Goal: Task Accomplishment & Management: Use online tool/utility

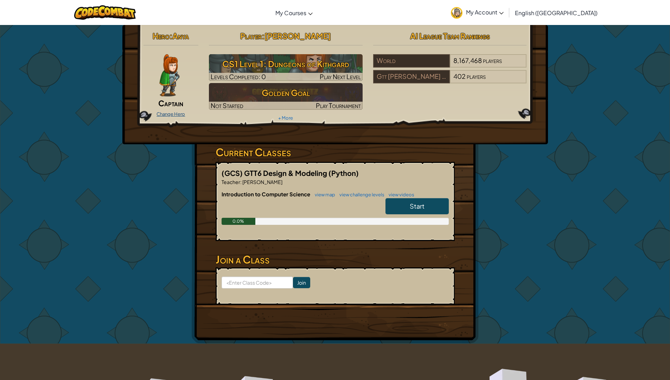
click at [171, 111] on div "Change Hero" at bounding box center [171, 113] width 55 height 11
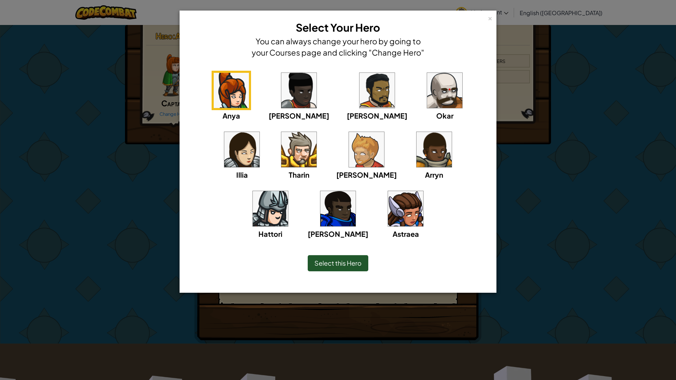
click at [244, 157] on div "Anya [PERSON_NAME] [PERSON_NAME] [PERSON_NAME] Arryn [PERSON_NAME]" at bounding box center [337, 159] width 295 height 177
click at [281, 159] on img at bounding box center [298, 149] width 35 height 35
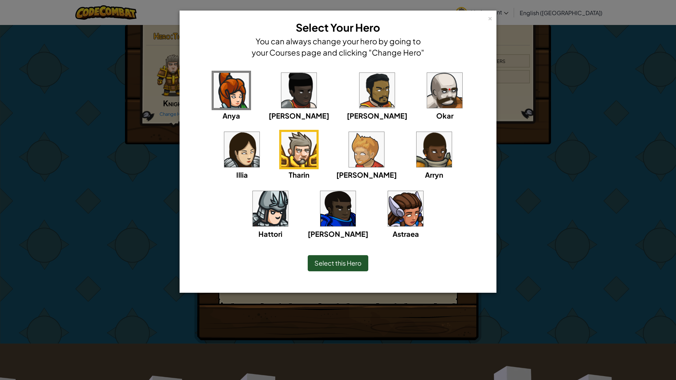
click at [342, 266] on span "Select this Hero" at bounding box center [337, 263] width 47 height 8
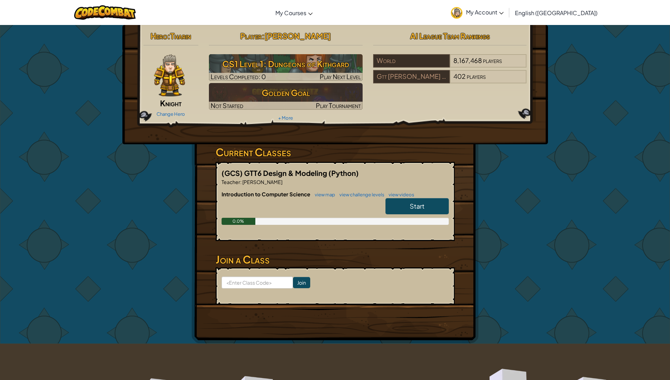
click at [406, 207] on link "Start" at bounding box center [417, 206] width 63 height 16
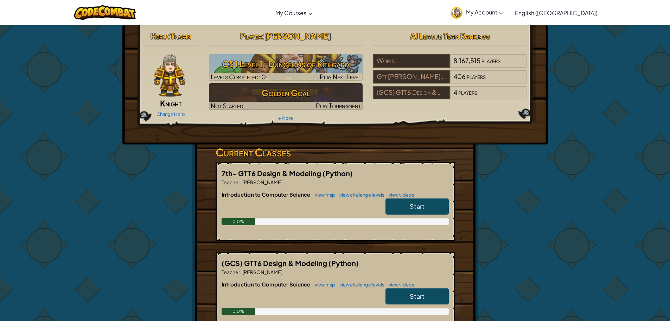
click at [444, 204] on link "Start" at bounding box center [417, 206] width 63 height 16
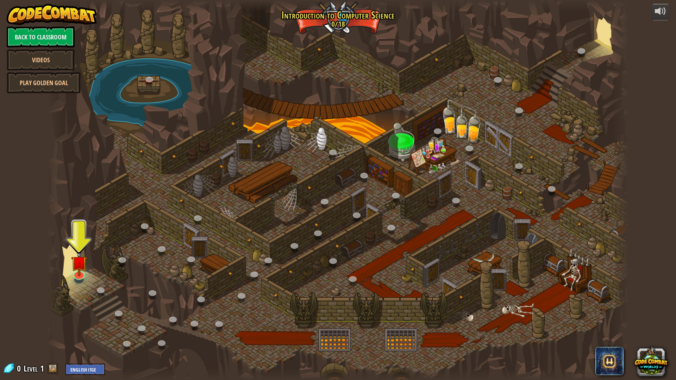
click at [104, 270] on div at bounding box center [337, 190] width 581 height 380
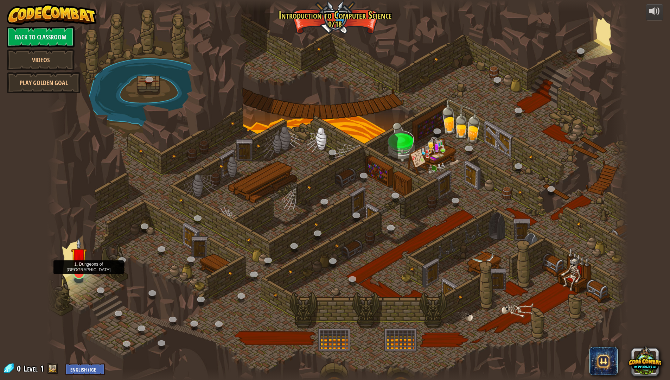
click at [80, 269] on img at bounding box center [79, 256] width 16 height 37
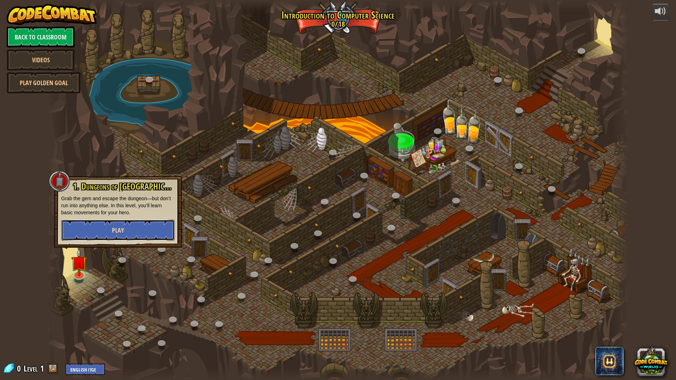
click at [98, 228] on button "Play" at bounding box center [117, 230] width 113 height 21
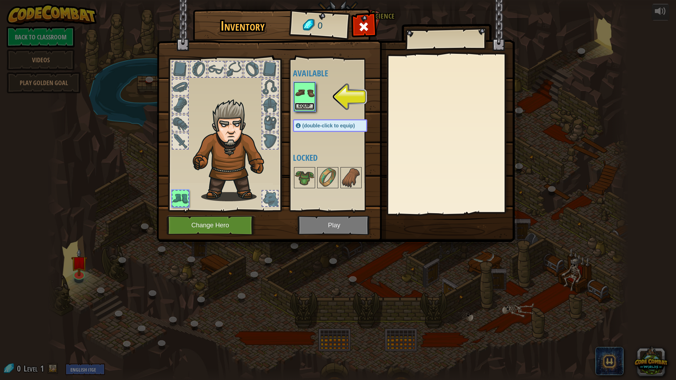
click at [297, 105] on button "Equip" at bounding box center [305, 106] width 20 height 7
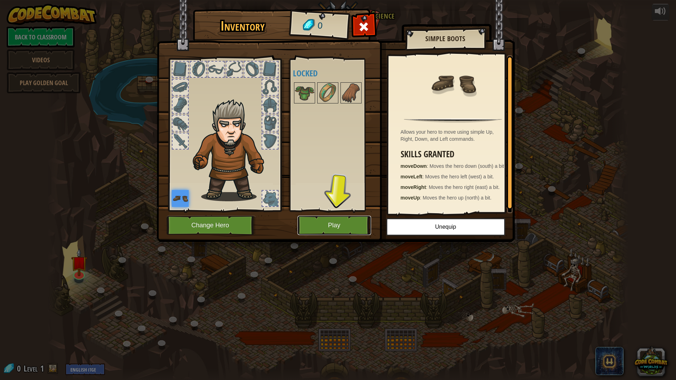
click at [366, 226] on button "Play" at bounding box center [334, 225] width 74 height 19
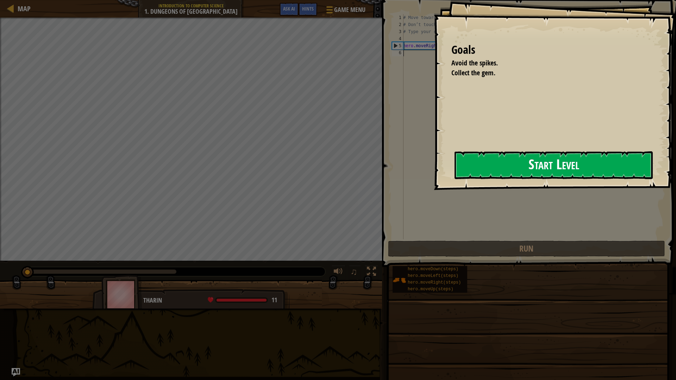
click at [463, 167] on button "Start Level" at bounding box center [553, 165] width 198 height 28
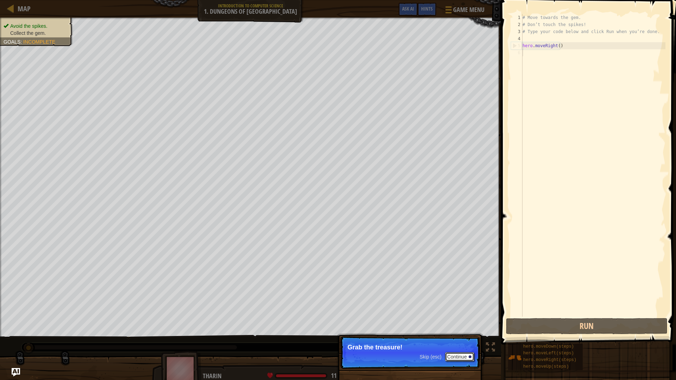
click at [474, 320] on button "Continue" at bounding box center [459, 356] width 29 height 9
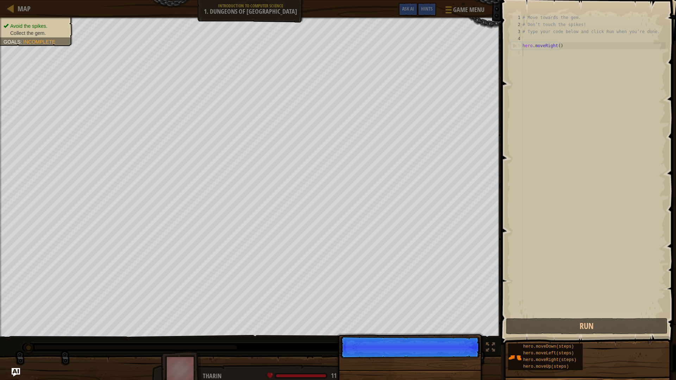
scroll to position [3, 0]
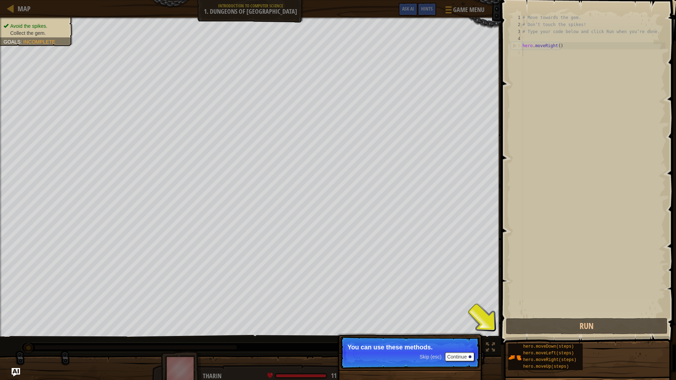
click at [560, 49] on div "# Move towards the gem. # Don’t touch the spikes! # Type your code below and cl…" at bounding box center [593, 172] width 144 height 317
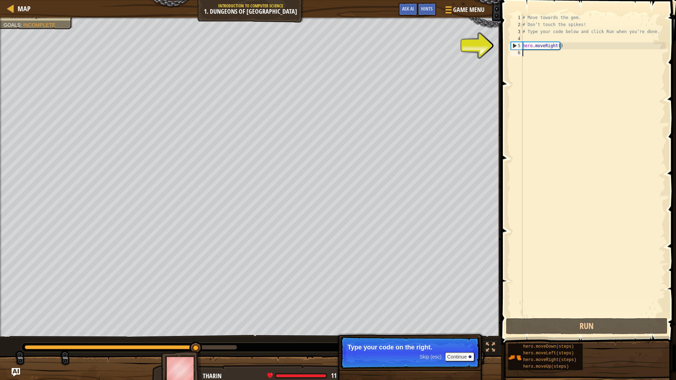
click at [543, 51] on div "# Move towards the gem. # Don’t touch the spikes! # Type your code below and cl…" at bounding box center [593, 172] width 144 height 317
click at [563, 43] on div "# Move towards the gem. # Don’t touch the spikes! # Type your code below and cl…" at bounding box center [593, 172] width 144 height 317
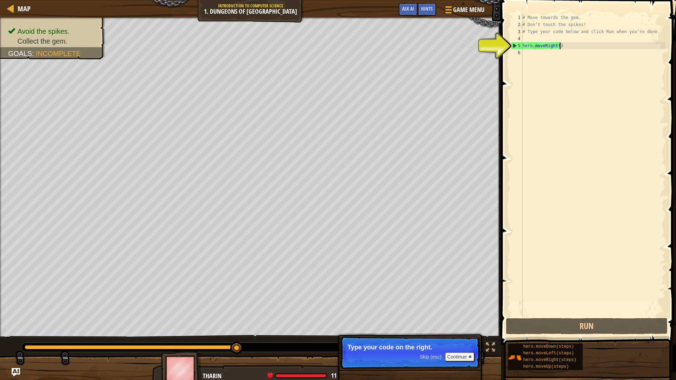
click at [513, 43] on div "5" at bounding box center [516, 45] width 11 height 7
type textarea "hero.moveRight()"
click at [513, 43] on div "5" at bounding box center [516, 45] width 11 height 7
click at [516, 43] on div "5" at bounding box center [516, 45] width 11 height 7
drag, startPoint x: 598, startPoint y: 20, endPoint x: 577, endPoint y: 47, distance: 34.1
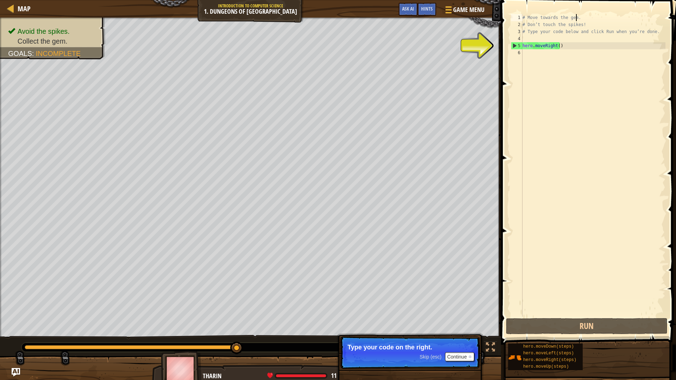
click at [578, 46] on div "# Move towards the gem. # Don’t touch the spikes! # Type your code below and cl…" at bounding box center [593, 172] width 144 height 317
type textarea "hero.moveRight()"
drag, startPoint x: 575, startPoint y: 51, endPoint x: 569, endPoint y: 52, distance: 6.5
click at [570, 52] on div "# Move towards the gem. # Don’t touch the spikes! # Type your code below and cl…" at bounding box center [593, 172] width 144 height 317
drag, startPoint x: 528, startPoint y: 45, endPoint x: 519, endPoint y: 46, distance: 9.2
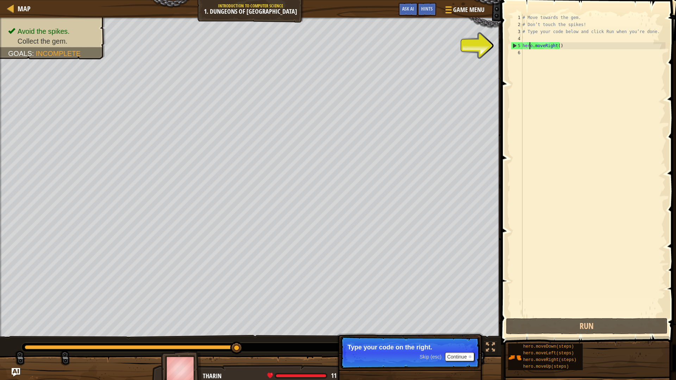
click at [519, 46] on div "1 2 3 4 5 6 # Move towards the gem. # Don’t touch the spikes! # Type your code …" at bounding box center [587, 165] width 156 height 303
type textarea "hero.moveRight()"
click at [482, 46] on div "Map Introduction to Computer Science 1. Dungeons of Kithgard Game Menu Done Hin…" at bounding box center [338, 190] width 676 height 380
click at [527, 58] on div "# Move towards the gem. # Don’t touch the spikes! # Type your code below and cl…" at bounding box center [593, 172] width 144 height 317
paste textarea "hero.moveRight()"
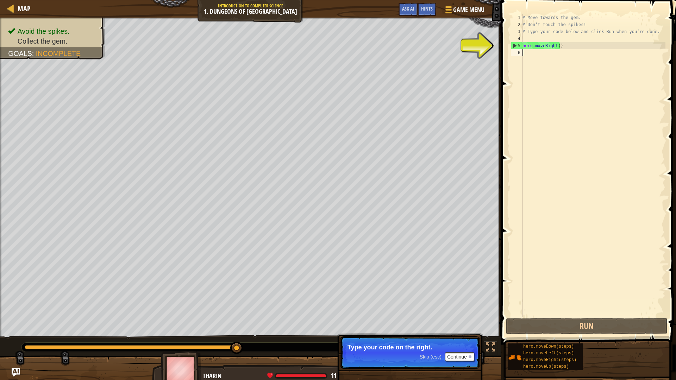
type textarea "hero.moveRight()"
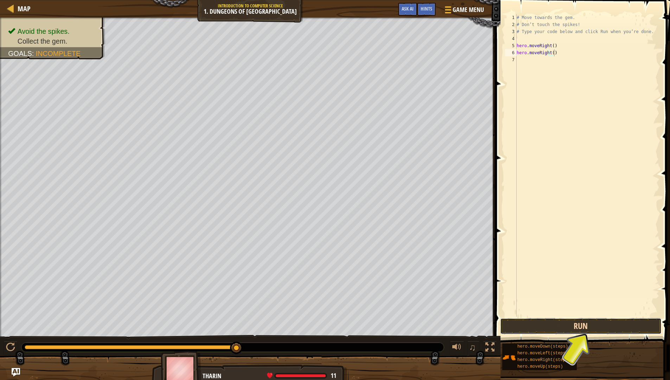
click at [549, 320] on button "Run" at bounding box center [581, 326] width 162 height 16
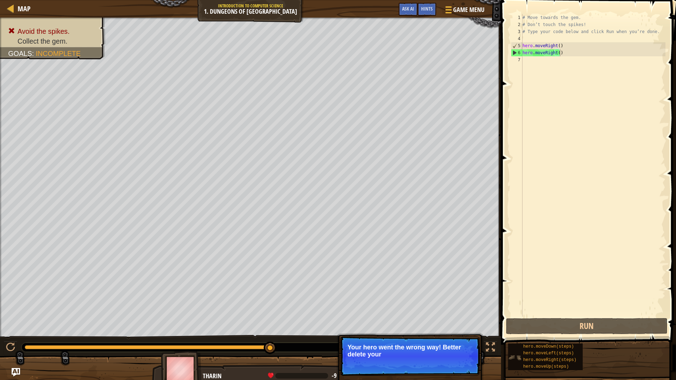
drag, startPoint x: 390, startPoint y: 342, endPoint x: 510, endPoint y: 366, distance: 121.9
click at [391, 320] on p "Skip (esc) Continue Your hero went the wrong way! Better delete your" at bounding box center [410, 355] width 140 height 39
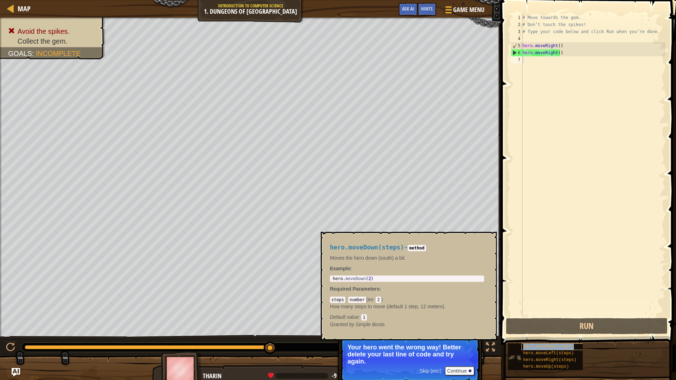
type textarea "hero.moveRight()"
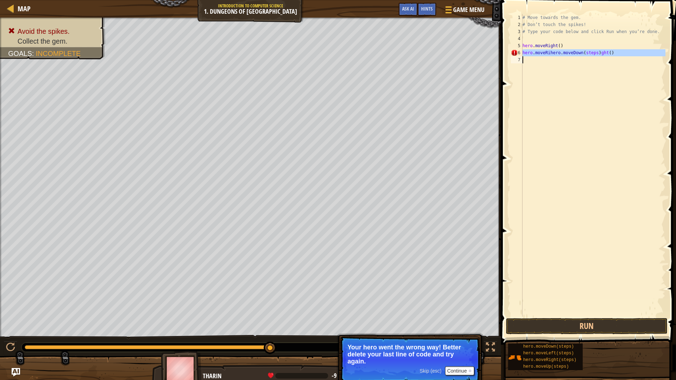
click at [493, 84] on div "Map Introduction to Computer Science 1. Dungeons of Kithgard Game Menu Done Hin…" at bounding box center [338, 190] width 676 height 380
type textarea "hero.moveRihero.moveDown(steps)ght()"
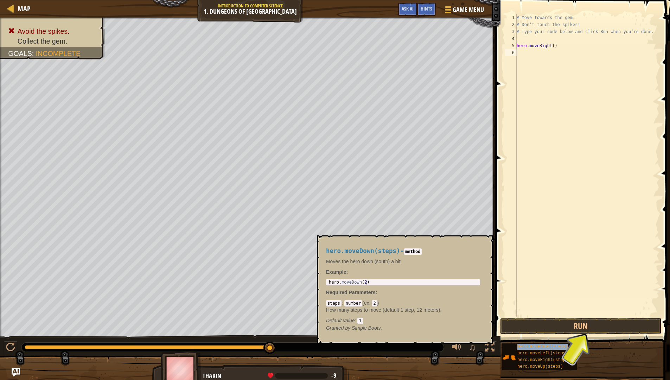
type textarea "hero.moveDown(steps)"
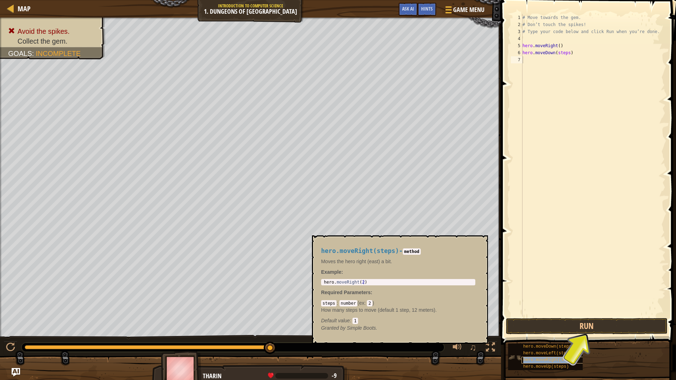
type textarea "hero.moveRight()"
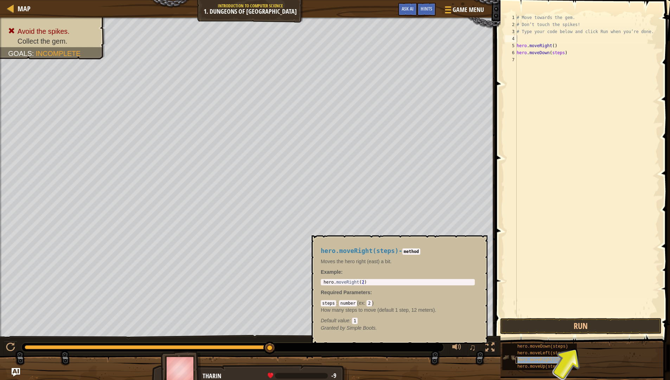
type textarea "# Type your code below and click Run when you’re done."
type textarea "hero.moveDown(steps)"
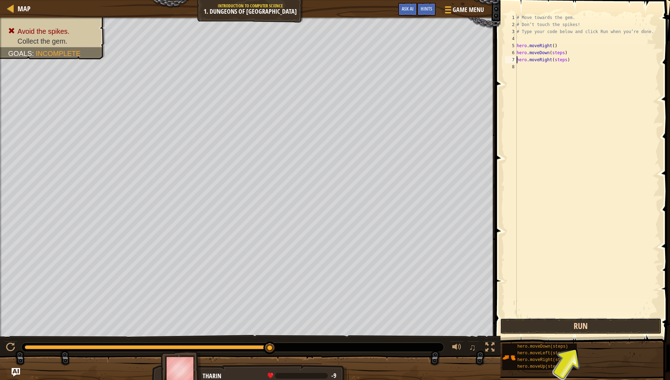
click at [585, 320] on button "Run" at bounding box center [581, 326] width 162 height 16
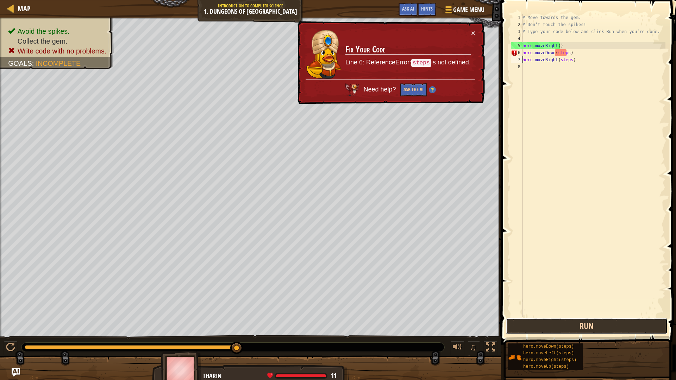
click at [601, 320] on button "Run" at bounding box center [587, 326] width 162 height 16
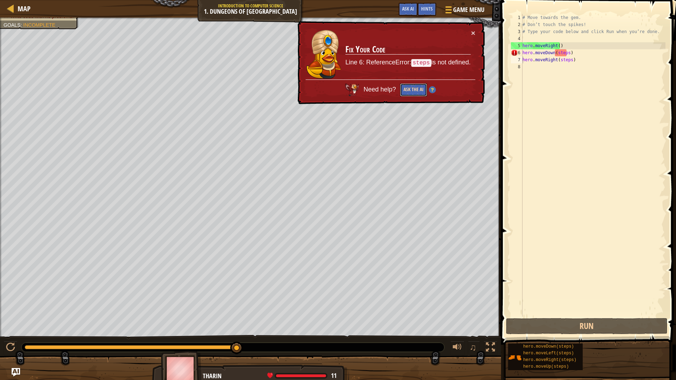
click at [411, 90] on button "Ask the AI" at bounding box center [413, 89] width 27 height 13
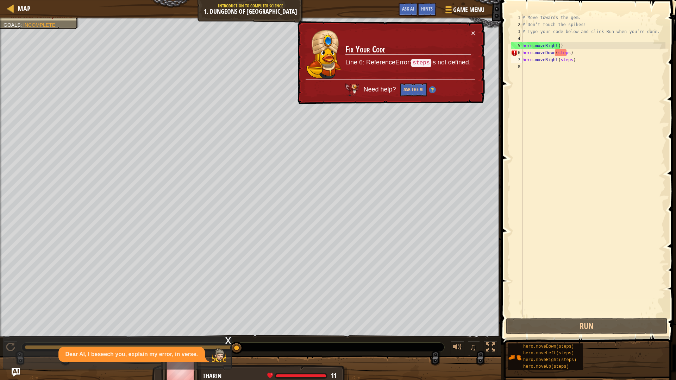
click at [222, 294] on div "Map Introduction to Computer Science 1. Dungeons of Kithgard Game Menu Done Hin…" at bounding box center [338, 190] width 676 height 380
drag, startPoint x: 222, startPoint y: 293, endPoint x: 461, endPoint y: 78, distance: 321.2
click at [464, 78] on td "Fix Your Code Line 6: ReferenceError: steps is not defined." at bounding box center [408, 54] width 126 height 50
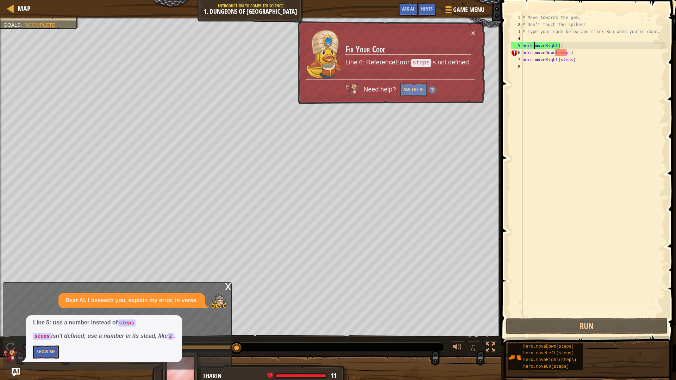
click at [532, 47] on div "# Move towards the gem. # Don’t touch the spikes! # Type your code below and cl…" at bounding box center [593, 172] width 144 height 317
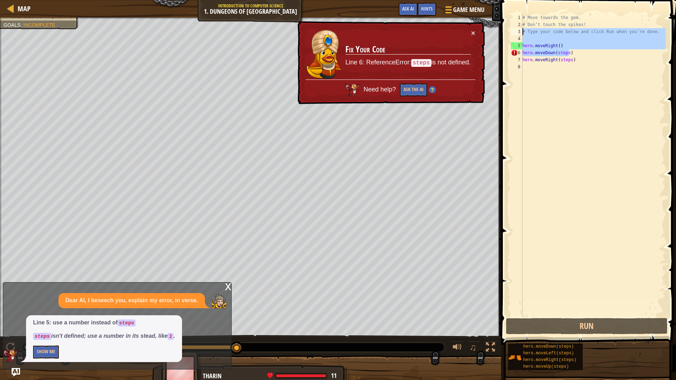
drag, startPoint x: 581, startPoint y: 55, endPoint x: 639, endPoint y: 0, distance: 80.2
click at [639, 4] on div "hero.moveRight() 1 2 3 4 5 6 7 8 # Move towards the gem. # Don’t touch the spik…" at bounding box center [587, 186] width 177 height 365
click at [670, 132] on span at bounding box center [589, 162] width 181 height 365
type textarea "# Move towards the gem."
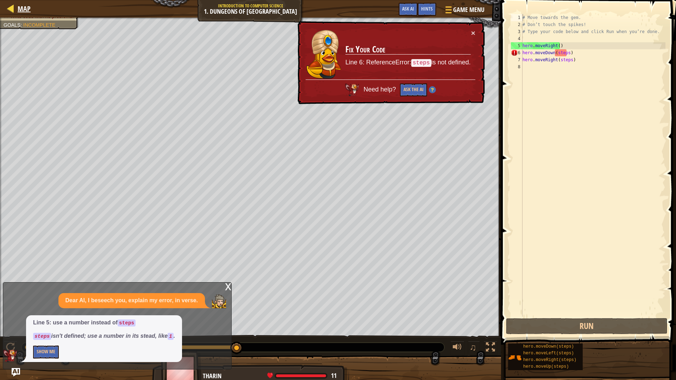
drag, startPoint x: 11, startPoint y: 6, endPoint x: 8, endPoint y: 9, distance: 3.8
click at [8, 9] on div "Map Introduction to Computer Science 1. Dungeons of Kithgard Game Menu Done Hin…" at bounding box center [250, 9] width 501 height 18
click at [8, 9] on div at bounding box center [10, 8] width 9 height 9
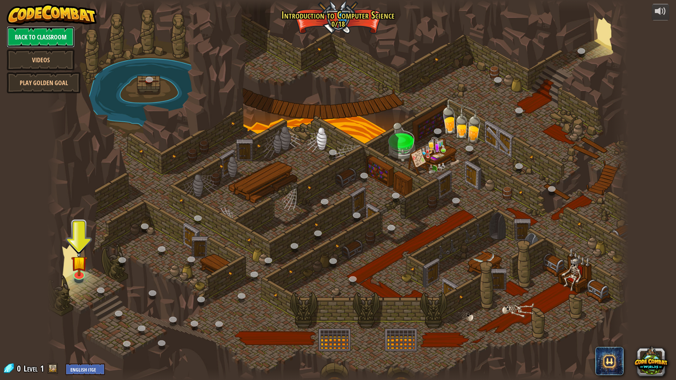
click at [38, 32] on link "Back to Classroom" at bounding box center [41, 36] width 68 height 21
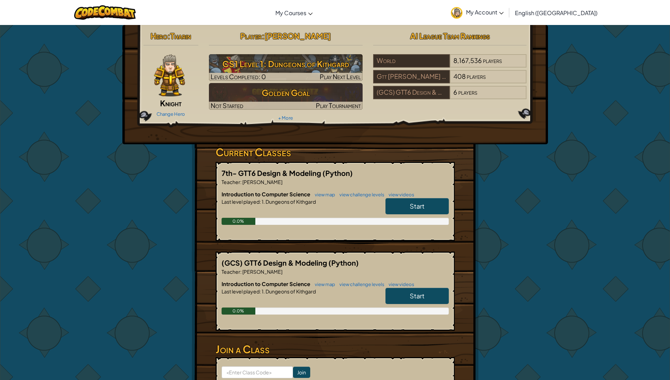
drag, startPoint x: 422, startPoint y: 267, endPoint x: 423, endPoint y: 277, distance: 10.2
click at [423, 277] on div "(GCS) GTT6 Design & Modeling (Python) Teacher : [PERSON_NAME] Introduction to C…" at bounding box center [335, 291] width 239 height 79
click at [397, 293] on link "Start" at bounding box center [417, 296] width 63 height 16
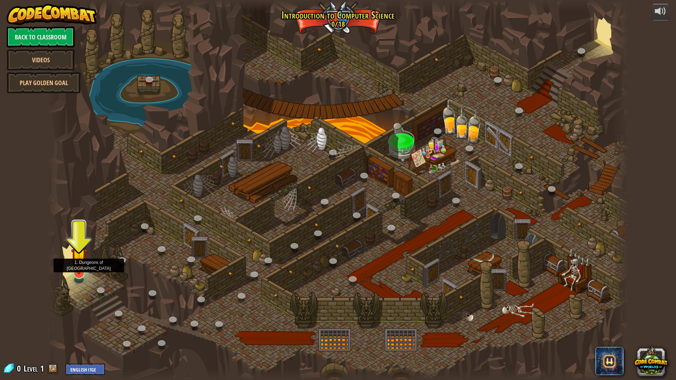
click at [87, 273] on img at bounding box center [79, 256] width 16 height 37
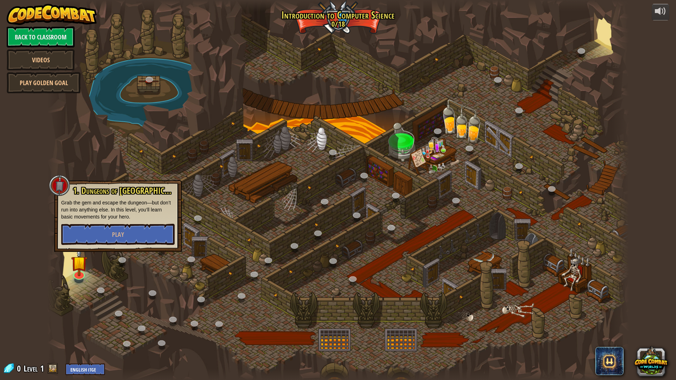
click at [111, 246] on div "1. Dungeons of [PERSON_NAME] Grab the gem and escape the dungeon—but don’t run …" at bounding box center [117, 216] width 127 height 72
click at [111, 239] on button "Play" at bounding box center [117, 234] width 113 height 21
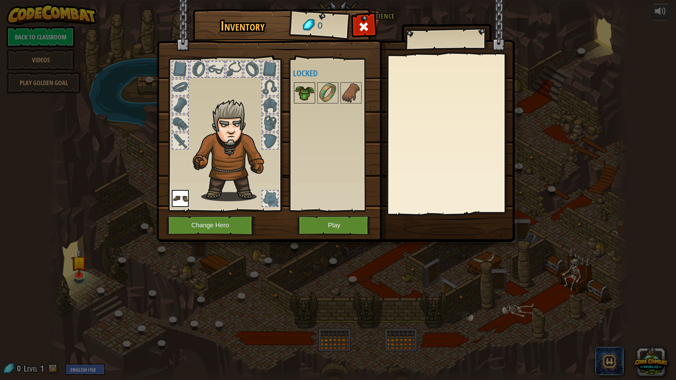
click at [298, 90] on img at bounding box center [305, 93] width 20 height 20
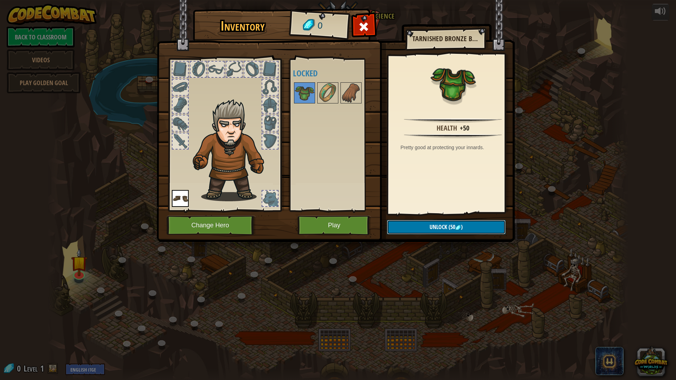
click at [412, 224] on button "Unlock (50 )" at bounding box center [446, 227] width 119 height 14
click at [341, 226] on button "Play" at bounding box center [334, 225] width 74 height 19
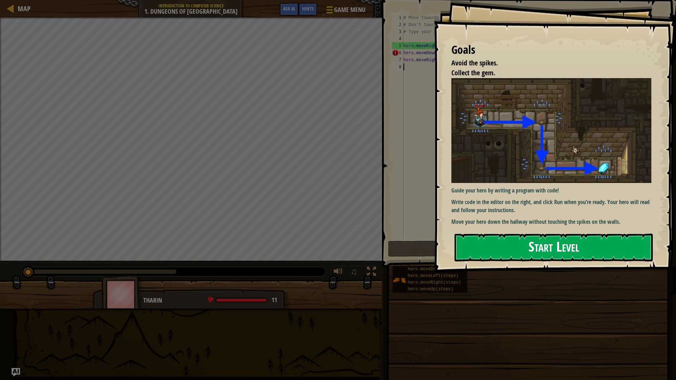
click at [505, 253] on button "Start Level" at bounding box center [553, 248] width 198 height 28
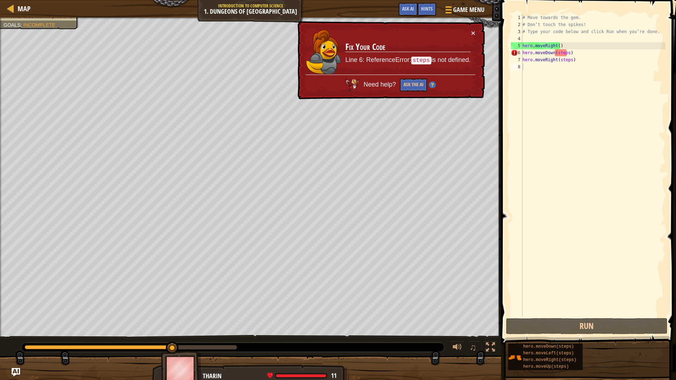
click at [475, 32] on div "× Fix Your Code Line 6: ReferenceError: steps is not defined. Need help? Ask th…" at bounding box center [390, 60] width 190 height 82
click at [473, 32] on button "×" at bounding box center [473, 34] width 5 height 7
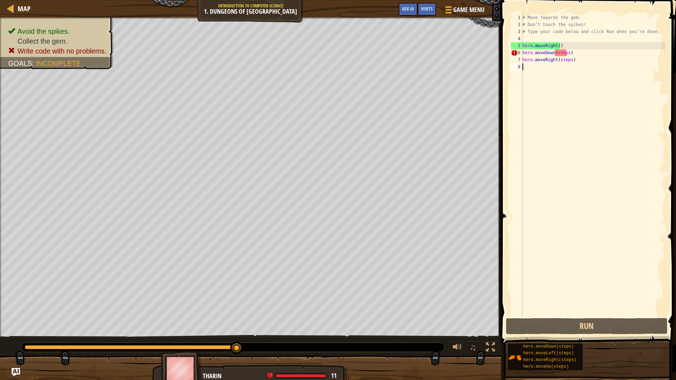
click at [572, 51] on div "# Move towards the gem. # Don’t touch the spikes! # Type your code below and cl…" at bounding box center [593, 172] width 144 height 317
click at [570, 56] on div "# Move towards the gem. # Don’t touch the spikes! # Type your code below and cl…" at bounding box center [593, 172] width 144 height 317
click at [436, 164] on div "Map Introduction to Computer Science 1. Dungeons of Kithgard Game Menu Done Hin…" at bounding box center [338, 190] width 676 height 380
type textarea "h"
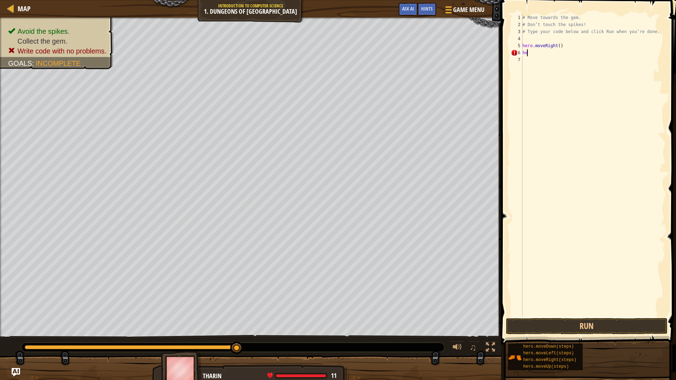
type textarea "h"
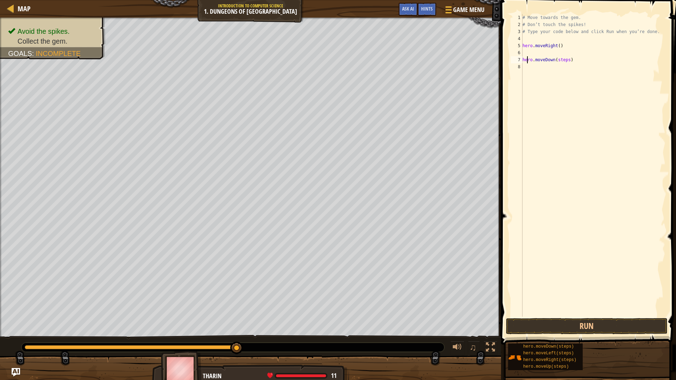
drag, startPoint x: 526, startPoint y: 60, endPoint x: 526, endPoint y: 56, distance: 4.2
click at [526, 56] on div "# Move towards the gem. # Don’t touch the spikes! # Type your code below and cl…" at bounding box center [593, 172] width 144 height 317
drag, startPoint x: 532, startPoint y: 60, endPoint x: 570, endPoint y: 59, distance: 38.0
click at [536, 59] on div "# Move towards the gem. # Don’t touch the spikes! # Type your code below and cl…" at bounding box center [593, 172] width 144 height 317
click at [457, 66] on div "Map Introduction to Computer Science 1. Dungeons of Kithgard Game Menu Done Hin…" at bounding box center [338, 190] width 676 height 380
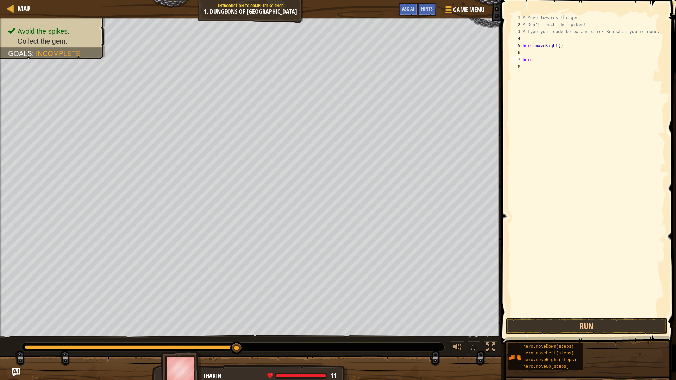
type textarea "h"
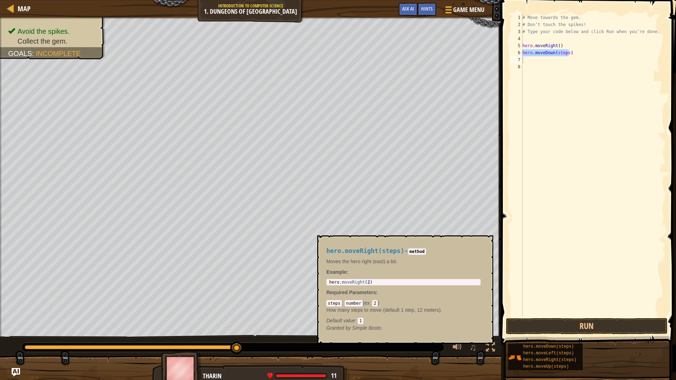
click at [552, 57] on div "hero.moveRight(steps) 1 2 3 4 5 6 7 8 # Move towards the gem. # Don’t touch the…" at bounding box center [587, 165] width 156 height 303
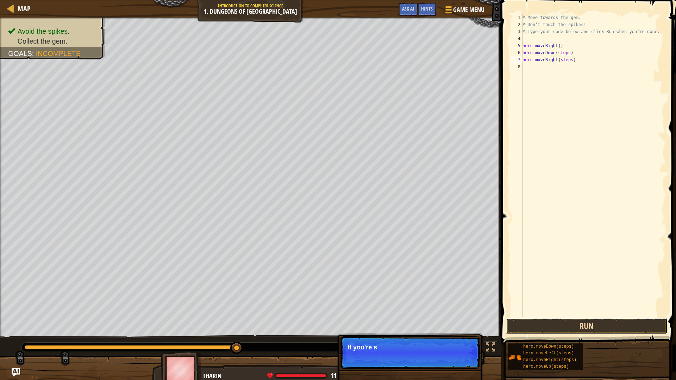
drag, startPoint x: 552, startPoint y: 57, endPoint x: 535, endPoint y: 322, distance: 265.5
click at [535, 320] on button "Run" at bounding box center [587, 326] width 162 height 16
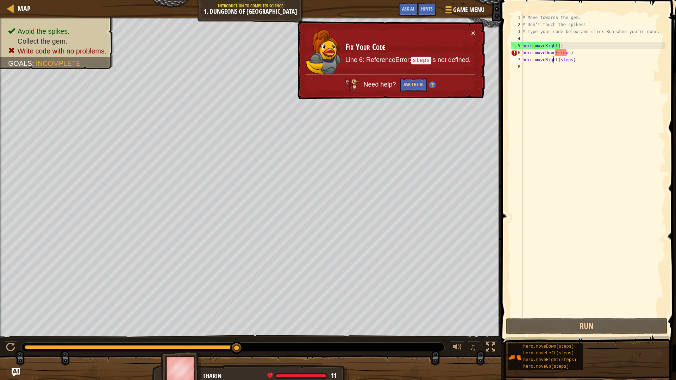
click at [564, 55] on div "# Move towards the gem. # Don’t touch the spikes! # Type your code below and cl…" at bounding box center [593, 172] width 144 height 317
click at [565, 55] on div "# Move towards the gem. # Don’t touch the spikes! # Type your code below and cl…" at bounding box center [593, 172] width 144 height 317
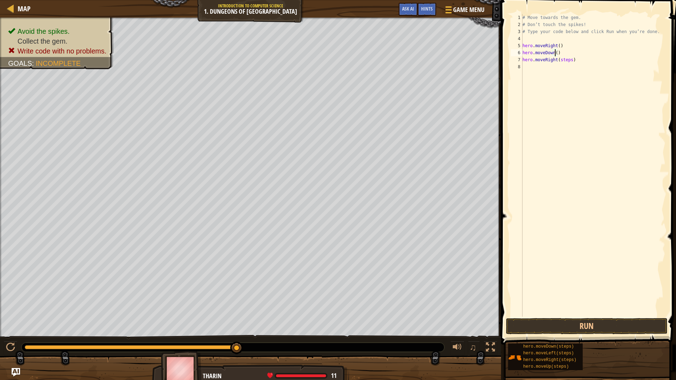
click at [567, 61] on div "# Move towards the gem. # Don’t touch the spikes! # Type your code below and cl…" at bounding box center [593, 172] width 144 height 317
type textarea "hero.moveRight()"
click at [544, 319] on button "Run" at bounding box center [587, 326] width 162 height 16
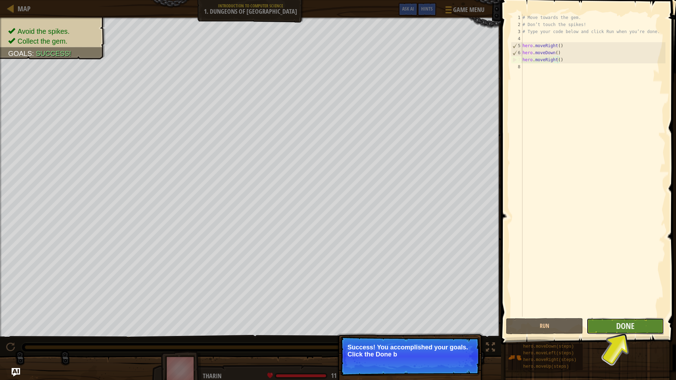
click at [614, 320] on button "Done" at bounding box center [624, 326] width 77 height 16
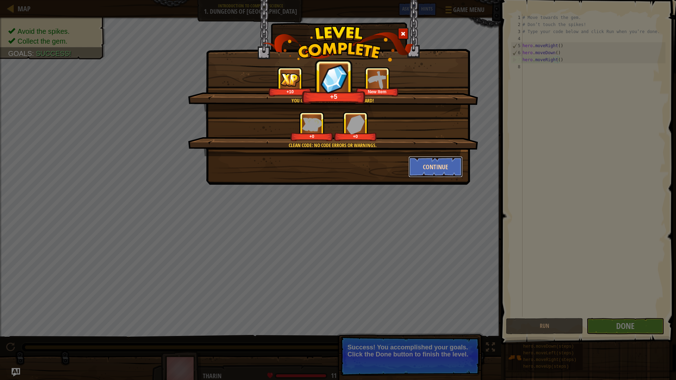
click at [436, 174] on button "Continue" at bounding box center [435, 166] width 55 height 21
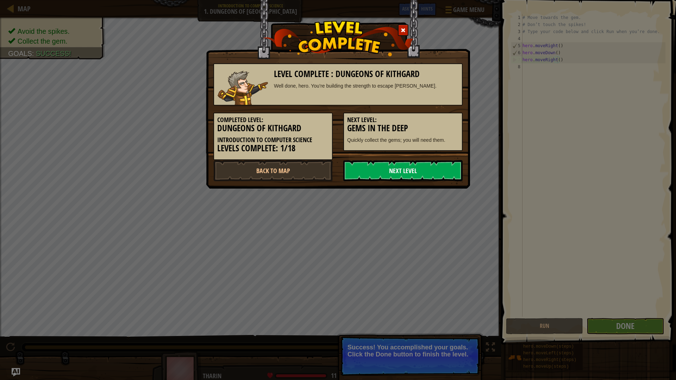
click at [429, 173] on link "Next Level" at bounding box center [402, 170] width 119 height 21
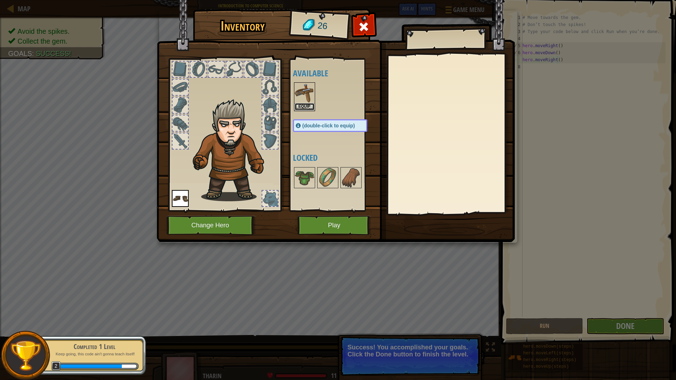
drag, startPoint x: 303, startPoint y: 104, endPoint x: 305, endPoint y: 112, distance: 8.4
click at [304, 108] on button "Equip" at bounding box center [305, 106] width 20 height 7
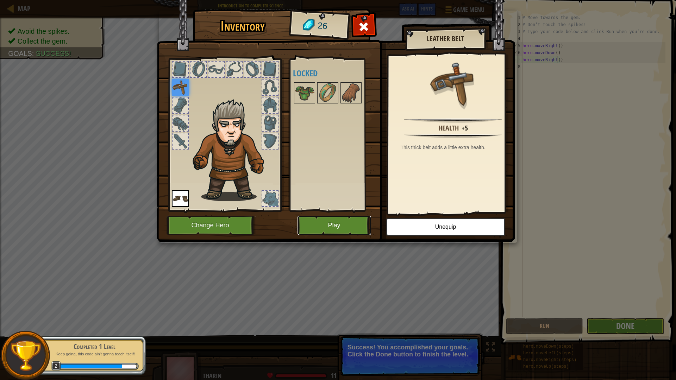
click at [332, 221] on button "Play" at bounding box center [334, 225] width 74 height 19
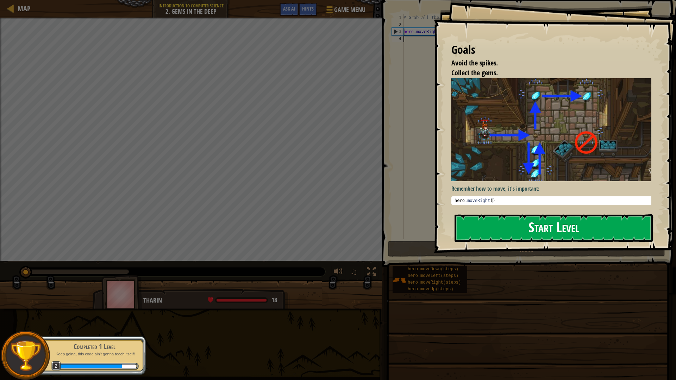
click at [501, 214] on button "Start Level" at bounding box center [553, 228] width 198 height 28
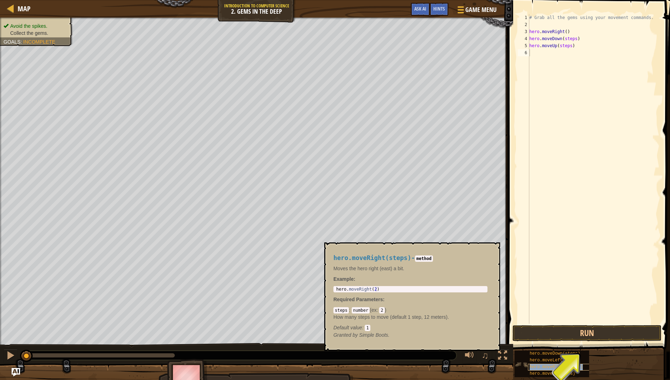
type textarea "hero.moveRight(steps)"
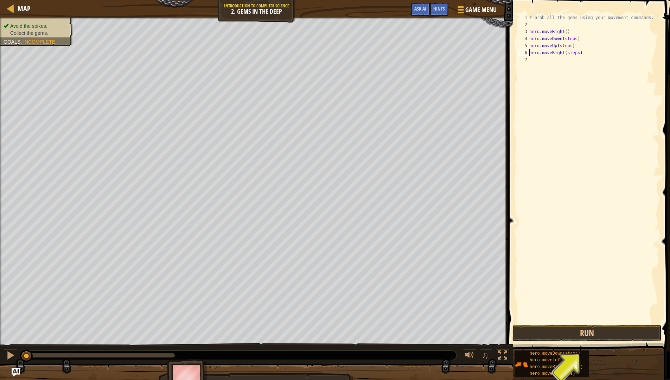
click at [575, 57] on div "# Grab all the gems using your movement commands. hero . moveRight ( ) hero . m…" at bounding box center [594, 176] width 132 height 324
click at [575, 55] on div "# Grab all the gems using your movement commands. hero . moveRight ( ) hero . m…" at bounding box center [594, 176] width 132 height 324
click at [546, 320] on span at bounding box center [590, 166] width 168 height 372
click at [544, 320] on button "Run" at bounding box center [587, 333] width 149 height 16
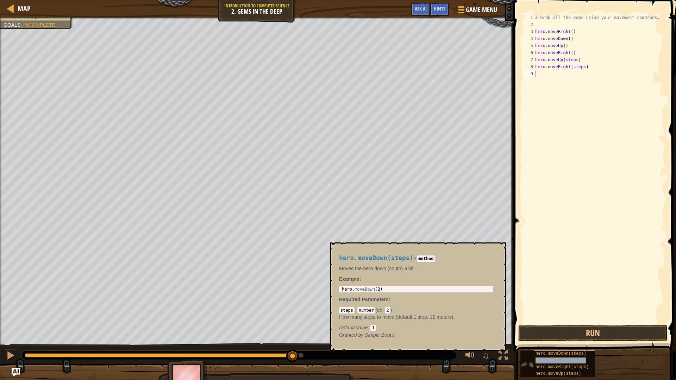
type textarea "hero.moveLeft(steps)"
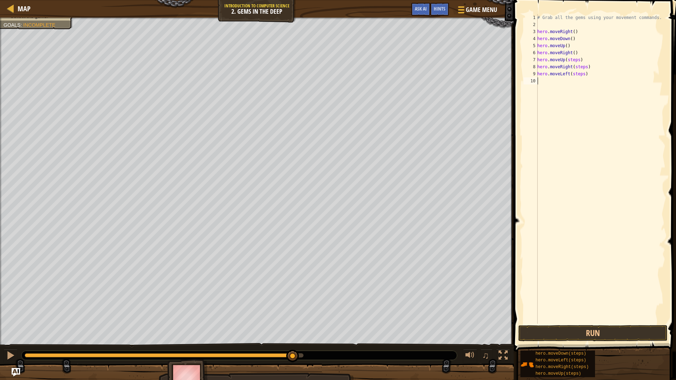
click at [615, 320] on div "# Grab all the gems using your movement commands. hero . moveRight ( ) hero . m…" at bounding box center [600, 176] width 129 height 324
click at [614, 320] on span at bounding box center [595, 166] width 168 height 372
click at [602, 320] on button "Run" at bounding box center [592, 333] width 149 height 16
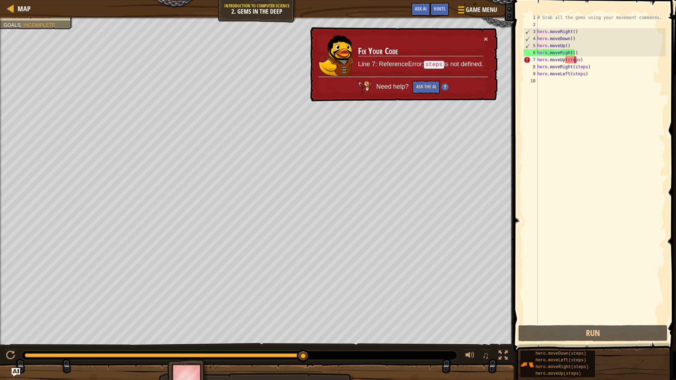
click at [575, 59] on div "# Grab all the gems using your movement commands. hero . moveRight ( ) hero . m…" at bounding box center [600, 176] width 129 height 324
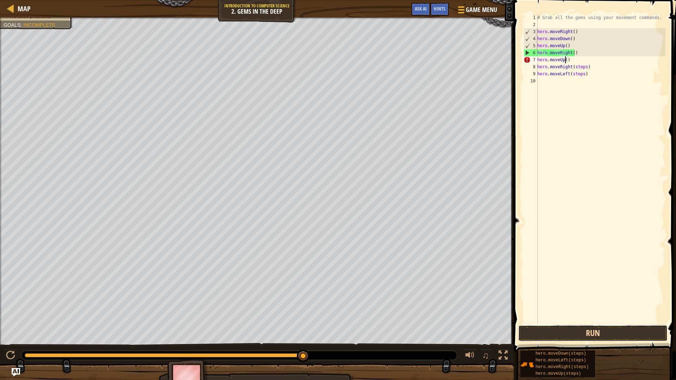
click at [598, 320] on button "Run" at bounding box center [592, 333] width 149 height 16
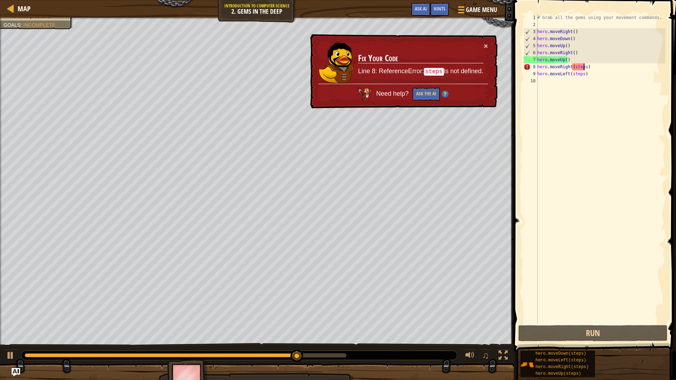
click at [583, 70] on div "# Grab all the gems using your movement commands. hero . moveRight ( ) hero . m…" at bounding box center [600, 176] width 129 height 324
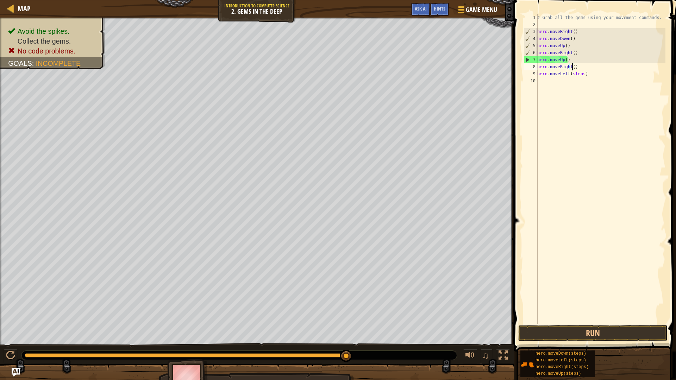
click at [580, 74] on div "# Grab all the gems using your movement commands. hero . moveRight ( ) hero . m…" at bounding box center [600, 176] width 129 height 324
type textarea "hero.moveLeft()"
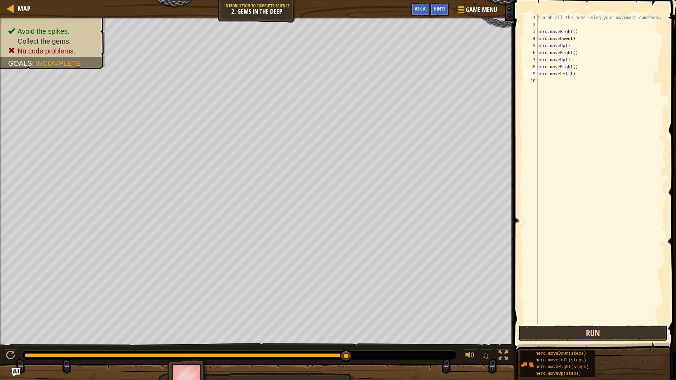
click at [545, 320] on button "Run" at bounding box center [592, 333] width 149 height 16
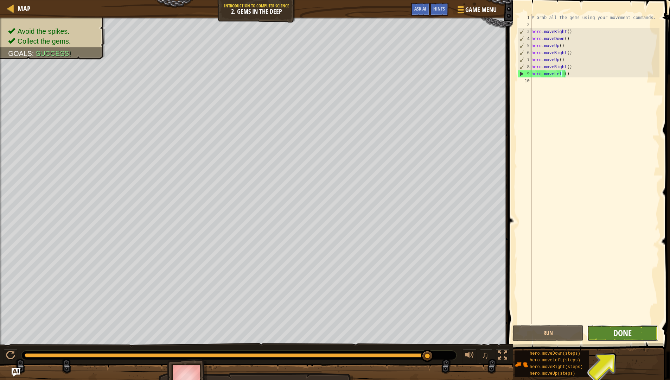
click at [630, 320] on span "Done" at bounding box center [623, 332] width 18 height 11
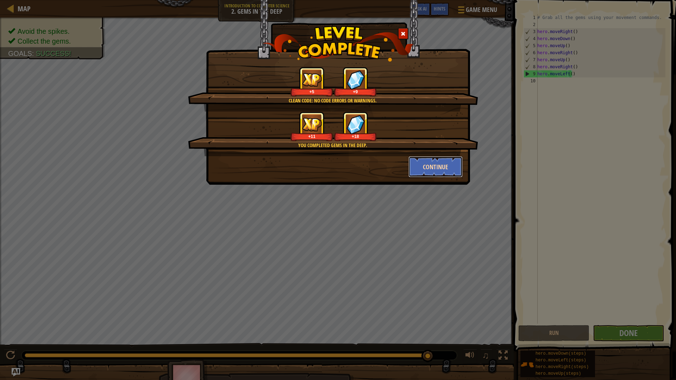
click at [441, 162] on button "Continue" at bounding box center [435, 166] width 55 height 21
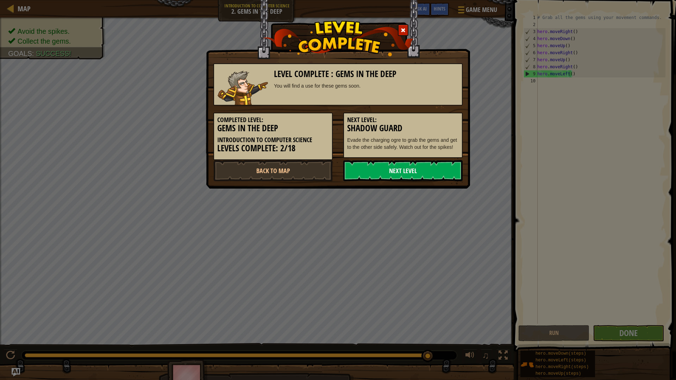
click at [425, 176] on link "Next Level" at bounding box center [402, 170] width 119 height 21
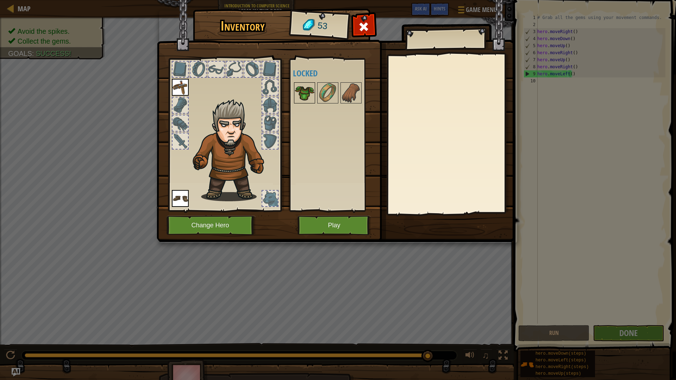
click at [312, 95] on img at bounding box center [305, 93] width 20 height 20
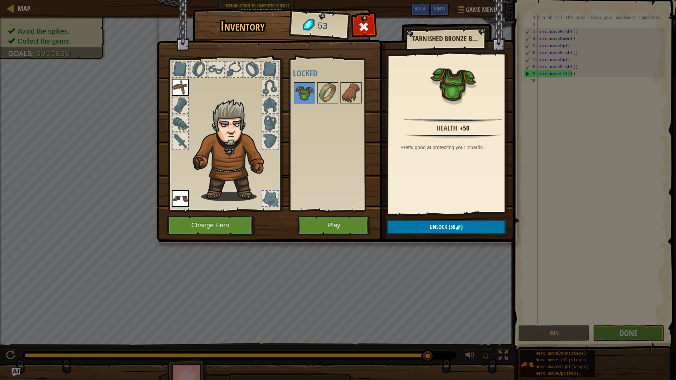
click at [448, 234] on img at bounding box center [336, 114] width 358 height 255
click at [447, 229] on span "(50" at bounding box center [451, 227] width 8 height 8
click at [446, 230] on button "Confirm" at bounding box center [446, 227] width 119 height 14
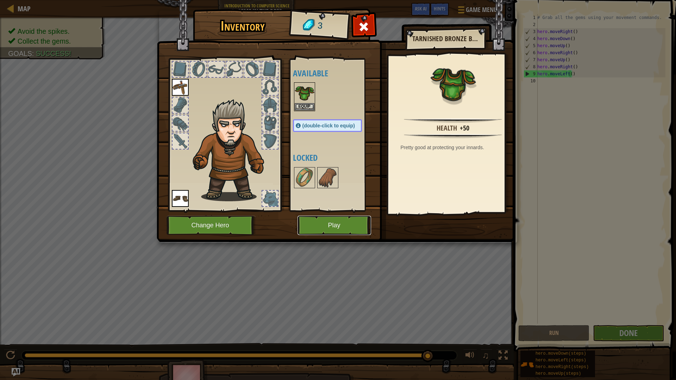
click at [333, 226] on button "Play" at bounding box center [334, 225] width 74 height 19
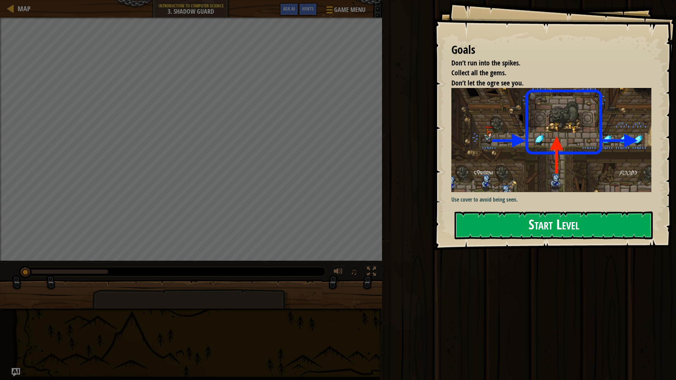
click at [530, 222] on button "Start Level" at bounding box center [553, 225] width 198 height 28
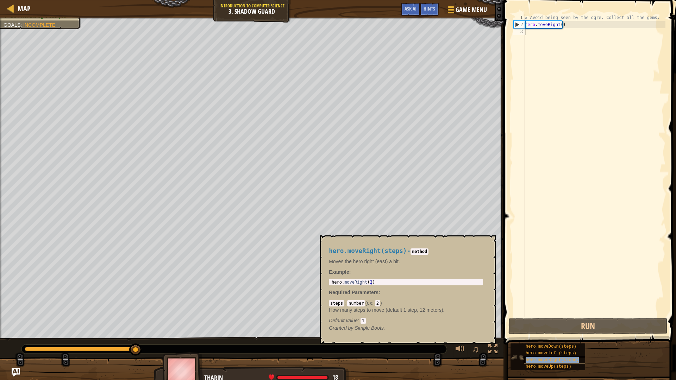
type textarea "hero.moveRight(steps)"
click at [538, 73] on div "# Avoid being seen by the ogre. Collect all the gems. hero . moveRight ( )" at bounding box center [594, 172] width 142 height 317
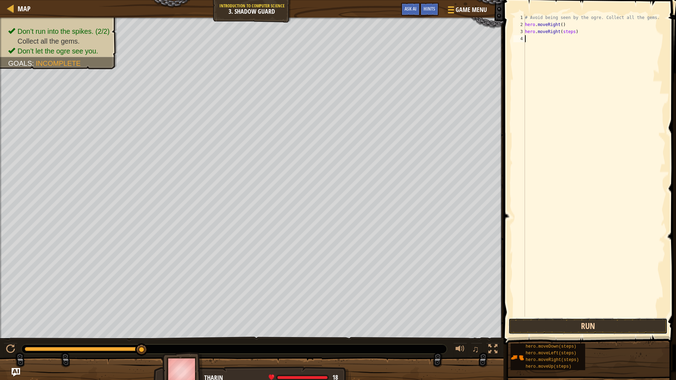
drag, startPoint x: 547, startPoint y: 52, endPoint x: 548, endPoint y: 327, distance: 275.2
click at [548, 320] on button "Run" at bounding box center [587, 326] width 159 height 16
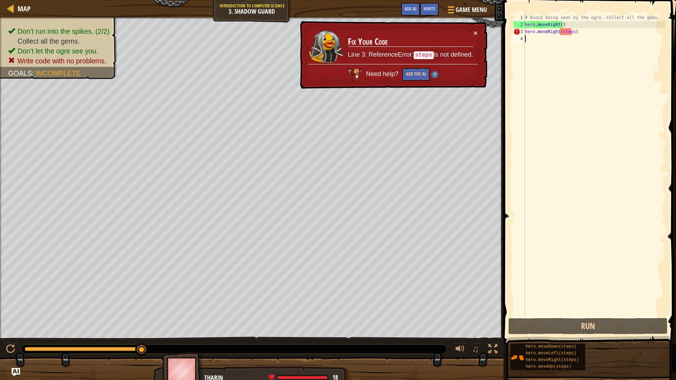
click at [568, 33] on div "# Avoid being seen by the ogre. Collect all the gems. hero . moveRight ( ) hero…" at bounding box center [594, 172] width 142 height 317
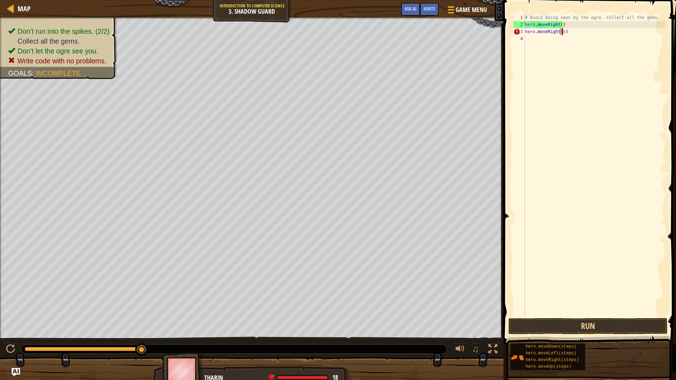
type textarea "hero.moveRight()"
click at [543, 320] on button "Run" at bounding box center [587, 326] width 159 height 16
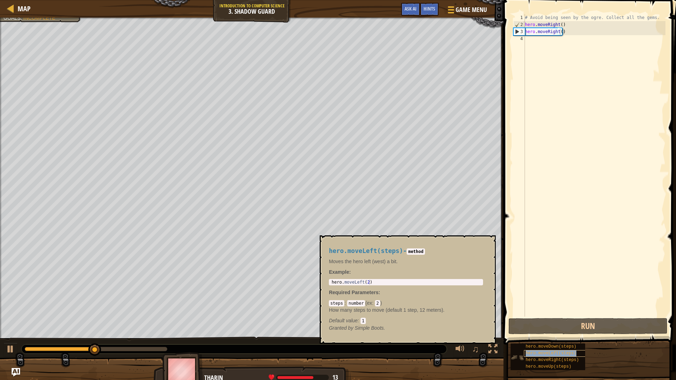
click at [557, 320] on span "hero.moveLeft(steps)" at bounding box center [550, 353] width 51 height 5
click at [552, 320] on span "hero.moveLeft(steps)" at bounding box center [550, 353] width 51 height 5
type textarea "hero.moveRight(steps)"
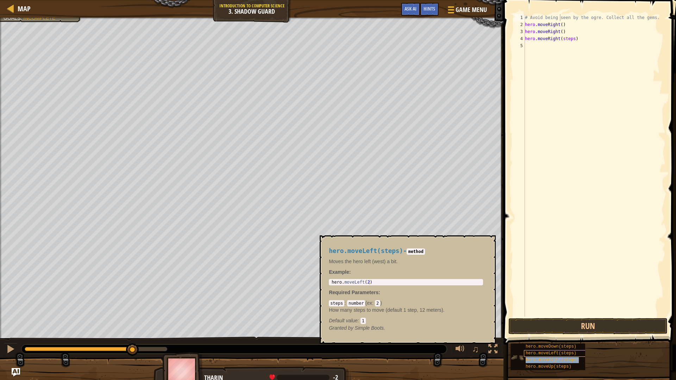
type textarea "hero.moveRight(steps)"
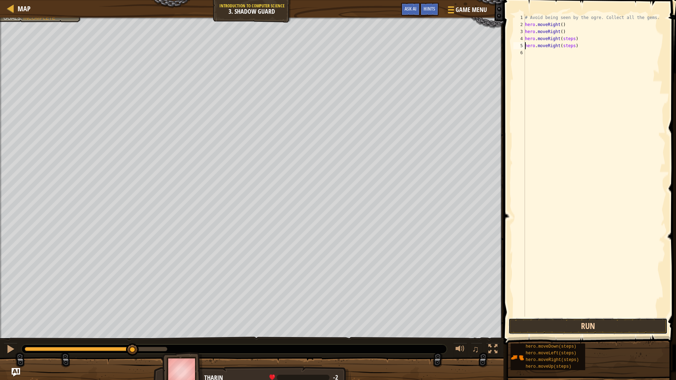
click at [528, 320] on button "Run" at bounding box center [587, 326] width 159 height 16
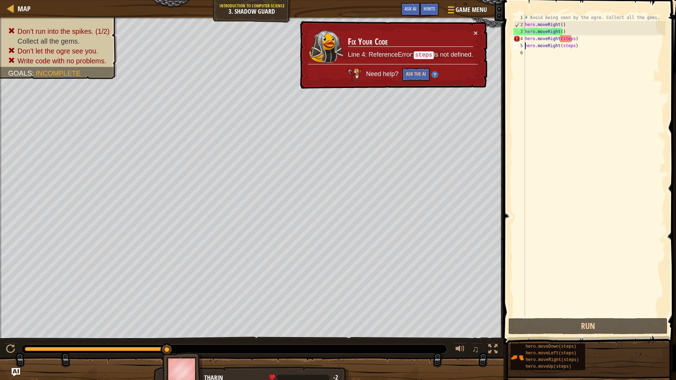
click at [570, 37] on div "# Avoid being seen by the ogre. Collect all the gems. hero . moveRight ( ) hero…" at bounding box center [594, 172] width 142 height 317
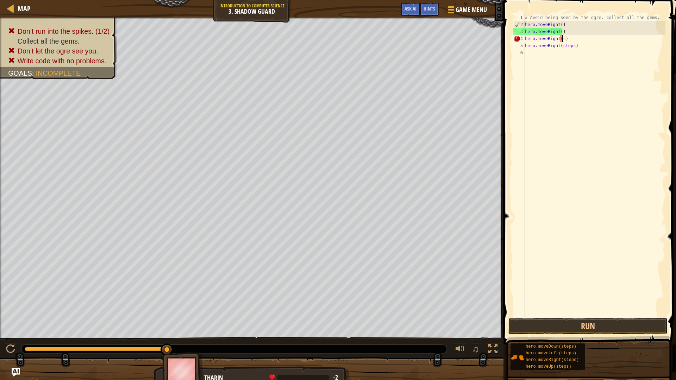
type textarea "hero.moveRight()"
click at [535, 320] on button "Run" at bounding box center [587, 326] width 159 height 16
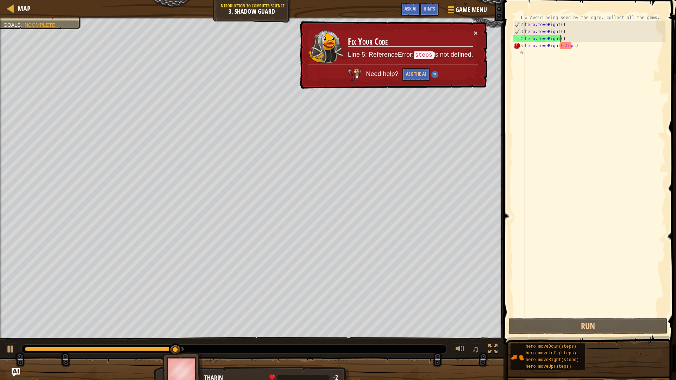
click at [571, 50] on div "# Avoid being seen by the ogre. Collect all the gems. hero . moveRight ( ) hero…" at bounding box center [594, 172] width 142 height 317
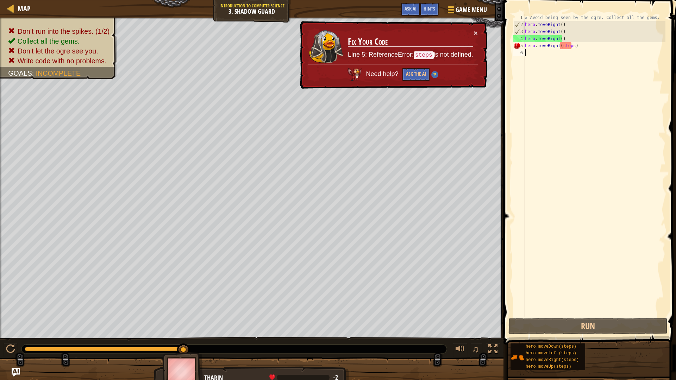
click at [570, 44] on div "# Avoid being seen by the ogre. Collect all the gems. hero . moveRight ( ) hero…" at bounding box center [594, 172] width 142 height 317
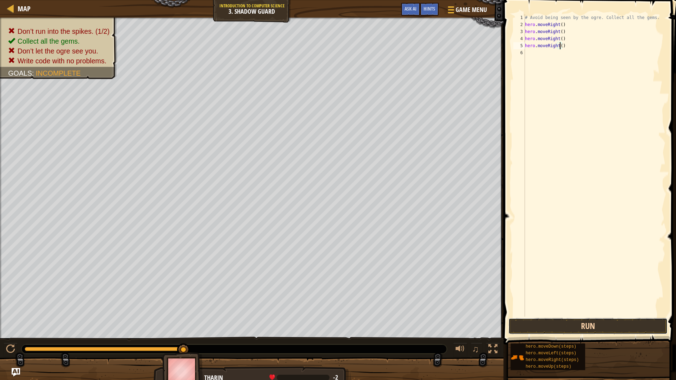
click at [549, 320] on button "Run" at bounding box center [587, 326] width 159 height 16
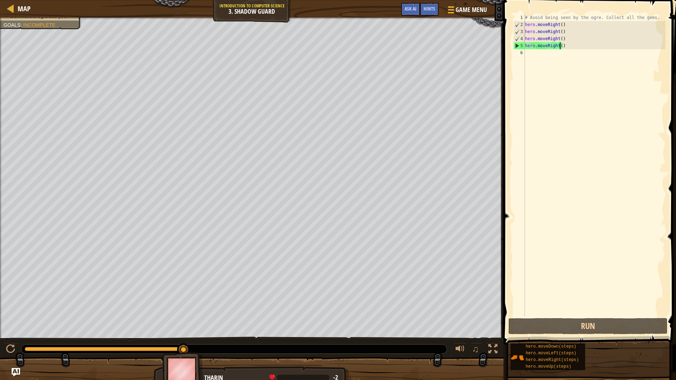
click at [553, 320] on span at bounding box center [590, 162] width 178 height 365
click at [542, 319] on button "Run" at bounding box center [587, 326] width 159 height 16
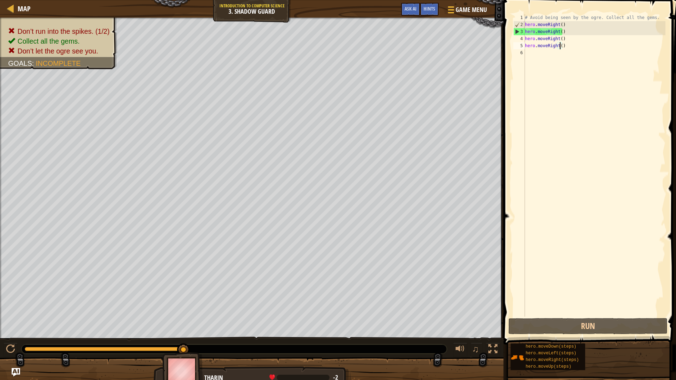
click at [563, 44] on div "# Avoid being seen by the ogre. Collect all the gems. hero . moveRight ( ) hero…" at bounding box center [594, 172] width 142 height 317
type textarea "h"
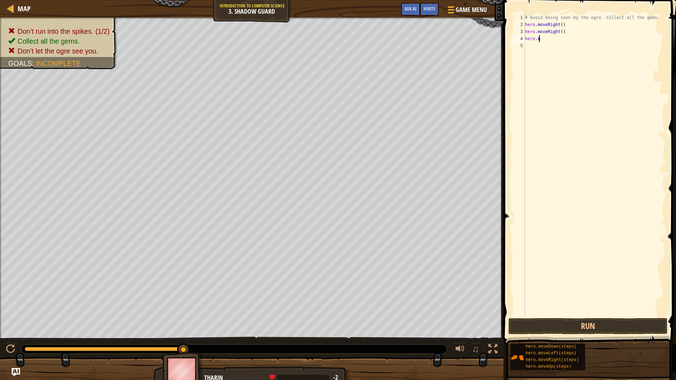
type textarea "h"
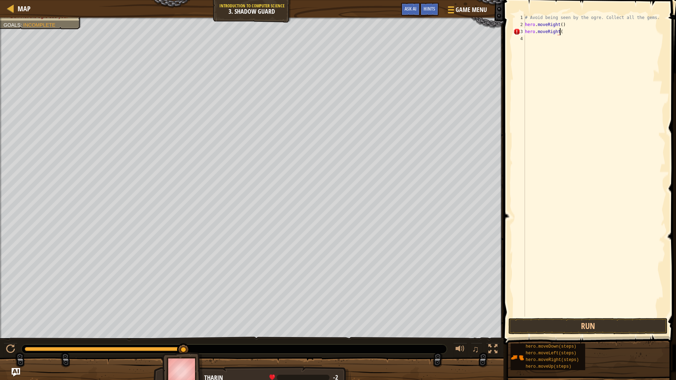
scroll to position [3, 3]
drag, startPoint x: 549, startPoint y: 343, endPoint x: 565, endPoint y: 237, distance: 107.0
click at [552, 66] on div "Hints Videos hero.moveRight(steps) 1 2 3 4 5 6 # Avoid being seen by the ogre. …" at bounding box center [588, 188] width 175 height 377
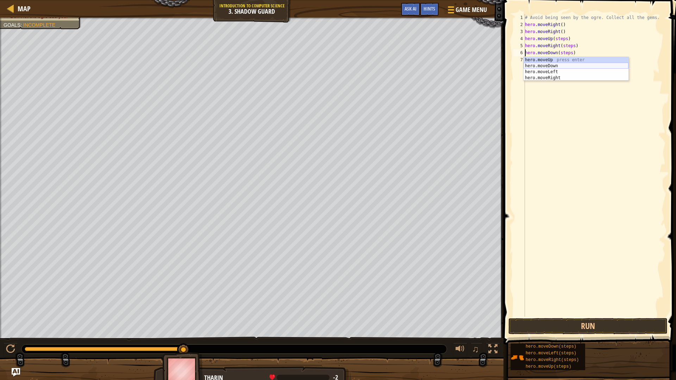
click at [556, 67] on div "hero.moveUp press enter hero.moveDown press enter hero.moveLeft press enter her…" at bounding box center [575, 75] width 105 height 36
type textarea "hero.moveDown().moveDown(steps)"
click at [613, 57] on div "# Avoid being seen by the ogre. Collect all the gems. hero . moveRight ( ) hero…" at bounding box center [594, 172] width 142 height 317
click at [600, 55] on div "# Avoid being seen by the ogre. Collect all the gems. hero . moveRight ( ) hero…" at bounding box center [594, 172] width 142 height 317
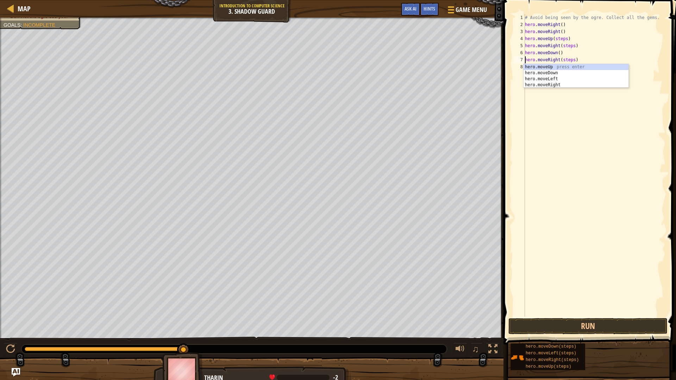
click at [571, 59] on div "# Avoid being seen by the ogre. Collect all the gems. hero . moveRight ( ) hero…" at bounding box center [594, 172] width 142 height 317
click at [571, 48] on div "# Avoid being seen by the ogre. Collect all the gems. hero . moveRight ( ) hero…" at bounding box center [594, 172] width 142 height 317
click at [563, 39] on div "# Avoid being seen by the ogre. Collect all the gems. hero . moveRight ( ) hero…" at bounding box center [594, 172] width 142 height 317
click at [562, 39] on div "# Avoid being seen by the ogre. Collect all the gems. hero . moveRight ( ) hero…" at bounding box center [594, 172] width 142 height 317
click at [13, 320] on div at bounding box center [10, 348] width 9 height 9
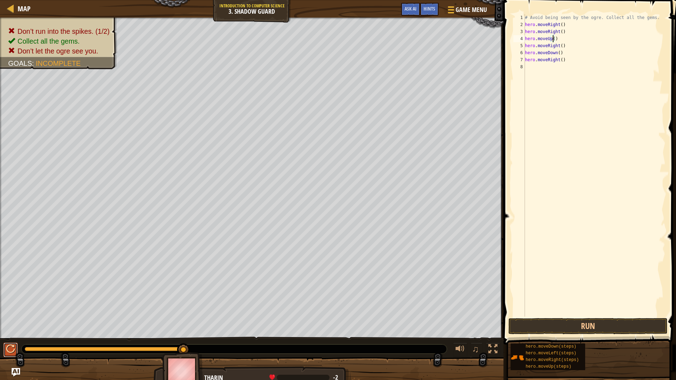
click at [12, 320] on div at bounding box center [10, 348] width 9 height 9
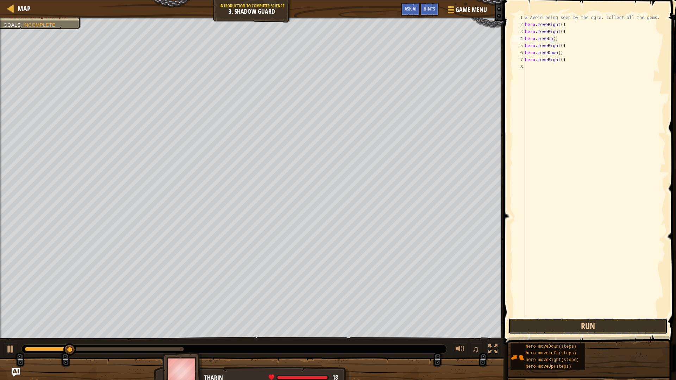
click at [630, 320] on button "Run" at bounding box center [587, 326] width 159 height 16
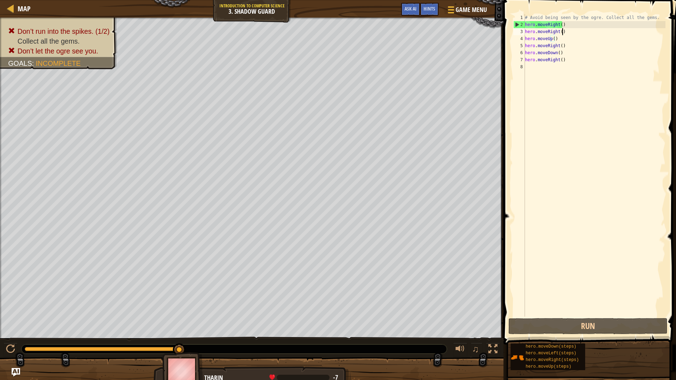
click at [564, 32] on div "# Avoid being seen by the ogre. Collect all the gems. hero . moveRight ( ) hero…" at bounding box center [594, 172] width 142 height 317
type textarea "h"
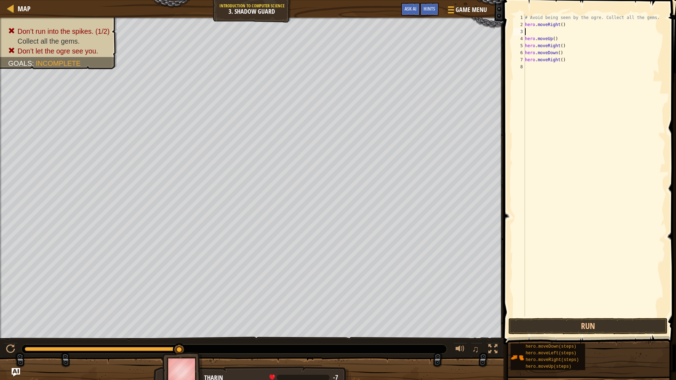
type textarea "hero.moveRight()"
click at [564, 320] on button "Run" at bounding box center [587, 326] width 159 height 16
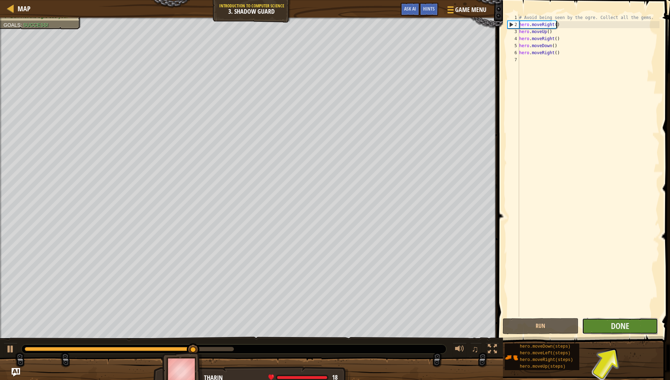
click at [652, 320] on button "Done" at bounding box center [620, 326] width 76 height 16
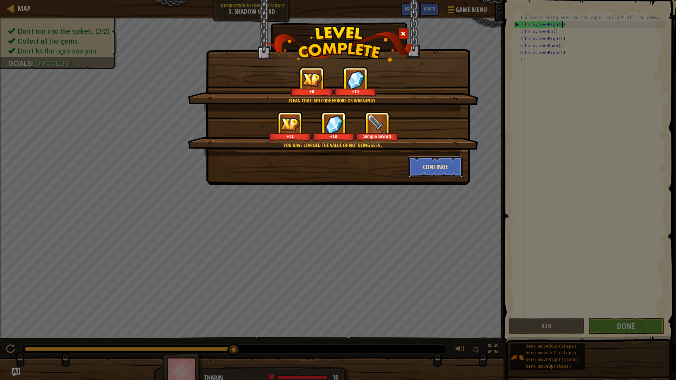
click at [454, 173] on button "Continue" at bounding box center [435, 166] width 55 height 21
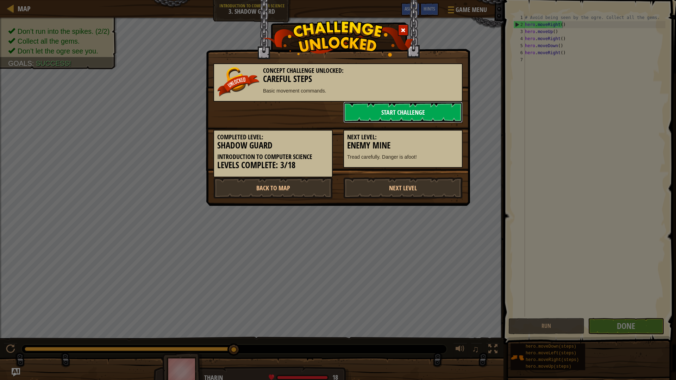
click at [375, 105] on link "Start Challenge" at bounding box center [402, 112] width 119 height 21
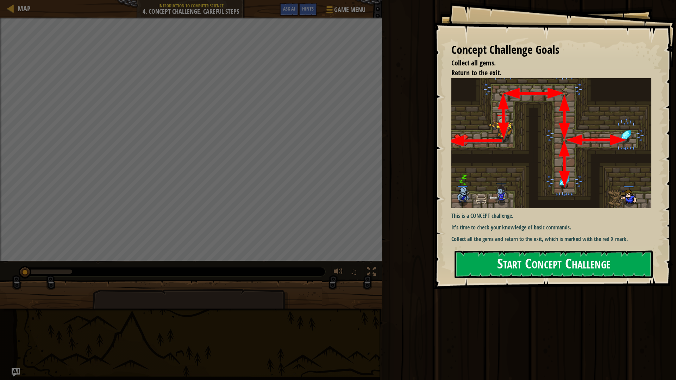
click at [567, 252] on button "Start Concept Challenge" at bounding box center [553, 265] width 198 height 28
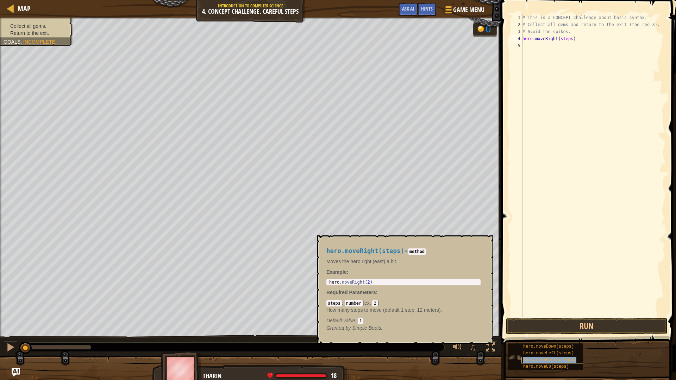
click at [565, 320] on span "hero.moveRight(steps)" at bounding box center [549, 360] width 53 height 5
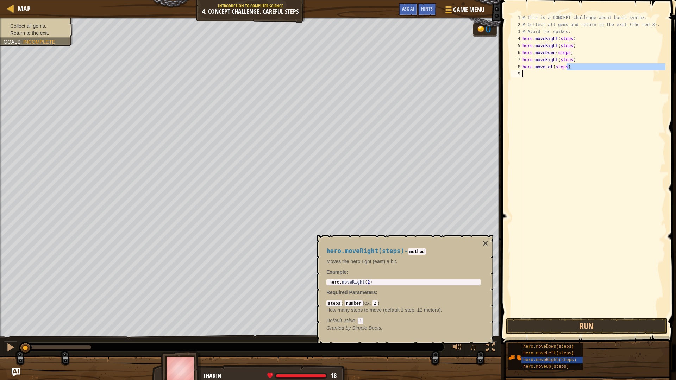
click at [436, 89] on div "Map Introduction to Computer Science 4. Concept Challenge. Careful Steps Game M…" at bounding box center [338, 190] width 676 height 380
click at [567, 69] on div "# This is a CONCEPT challenge about basic syntax. # Collect all gems and return…" at bounding box center [593, 165] width 144 height 303
type textarea "hero.moveLet(steps)"
click at [565, 65] on div "# This is a CONCEPT challenge about basic syntax. # Collect all gems and return…" at bounding box center [593, 172] width 144 height 317
click at [592, 77] on div "# This is a CONCEPT challenge about basic syntax. # Collect all gems and return…" at bounding box center [594, 172] width 142 height 317
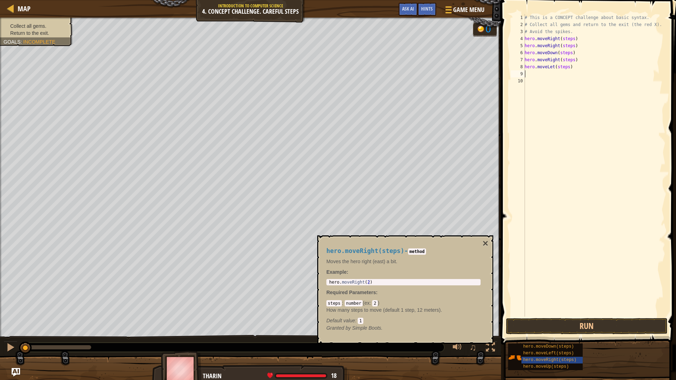
click at [582, 72] on div "# This is a CONCEPT challenge about basic syntax. # Collect all gems and return…" at bounding box center [594, 172] width 142 height 317
click at [568, 66] on div "# This is a CONCEPT challenge about basic syntax. # Collect all gems and return…" at bounding box center [594, 172] width 142 height 317
type textarea "h"
type textarea "hero.moveDown(steps)"
click at [508, 320] on button "Run" at bounding box center [587, 326] width 162 height 16
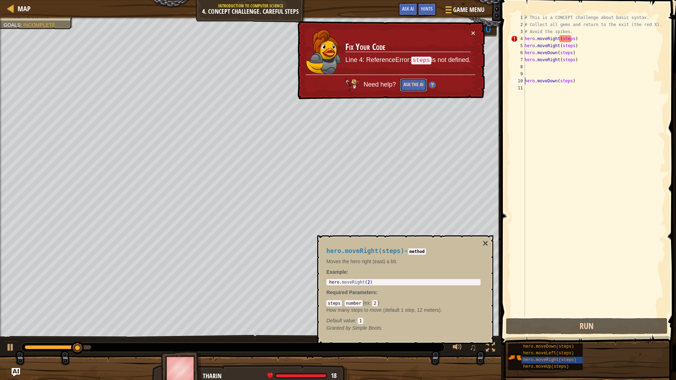
click at [411, 78] on button "Ask the AI" at bounding box center [413, 84] width 27 height 13
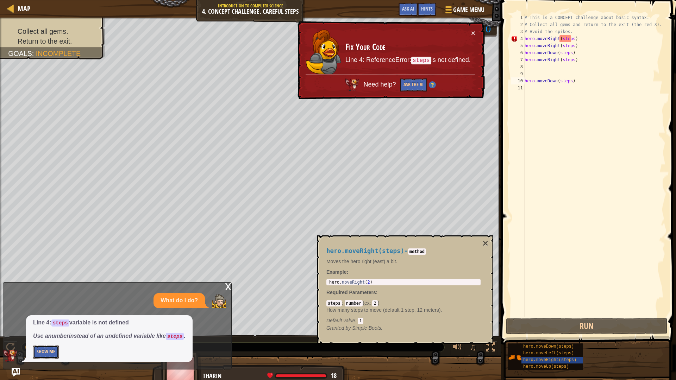
click at [38, 320] on button "Show Me" at bounding box center [46, 352] width 26 height 13
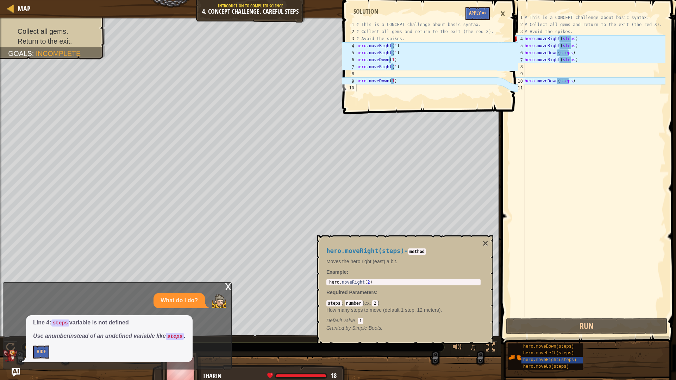
click at [670, 124] on div "hero.moveDown(steps) 1 2 3 4 5 6 7 8 9 10 11 # This is a CONCEPT challenge abou…" at bounding box center [587, 186] width 177 height 365
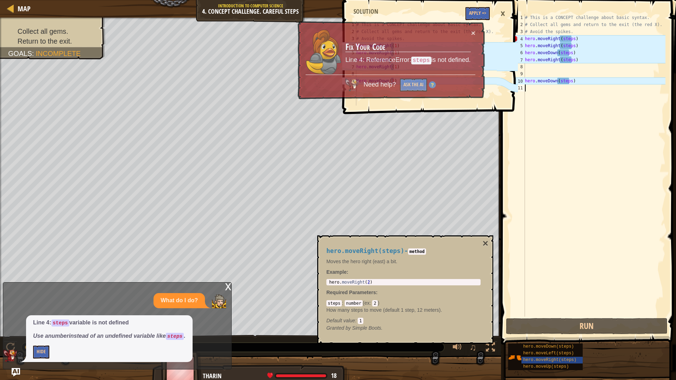
drag, startPoint x: 657, startPoint y: 129, endPoint x: 476, endPoint y: 127, distance: 180.5
click at [559, 131] on div "# This is a CONCEPT challenge about basic syntax. # Collect all gems and return…" at bounding box center [594, 172] width 142 height 317
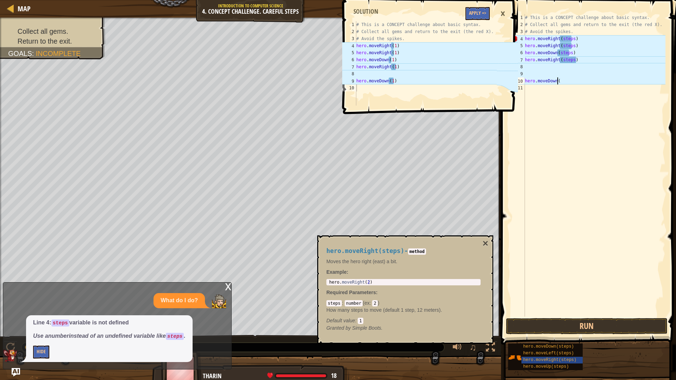
type textarea "hero.moveDown"
click at [485, 13] on button "Apply =>" at bounding box center [477, 13] width 24 height 13
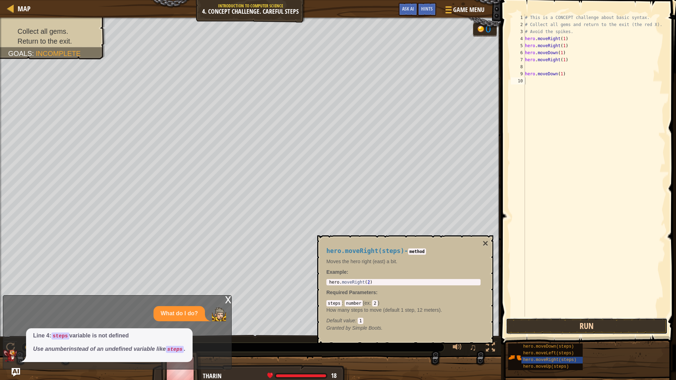
click at [575, 320] on button "Run" at bounding box center [587, 326] width 162 height 16
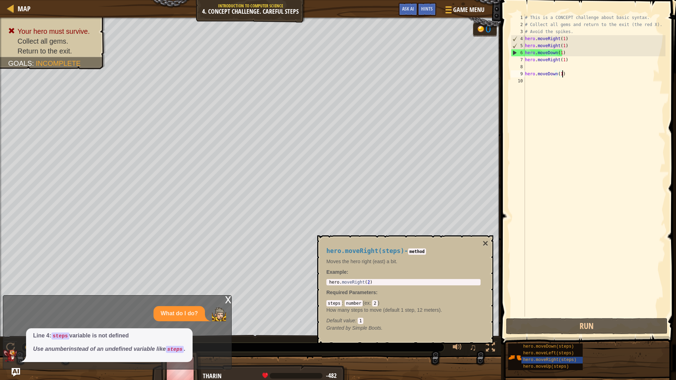
click at [569, 75] on div "# This is a CONCEPT challenge about basic syntax. # Collect all gems and return…" at bounding box center [594, 172] width 142 height 317
type textarea "hero.moveDown(1)"
click at [536, 65] on div "# This is a CONCEPT challenge about basic syntax. # Collect all gems and return…" at bounding box center [594, 172] width 142 height 317
drag, startPoint x: 555, startPoint y: 75, endPoint x: 514, endPoint y: 78, distance: 40.9
click at [514, 78] on div "1 2 3 4 5 6 7 8 9 10 # This is a CONCEPT challenge about basic syntax. # Collec…" at bounding box center [587, 165] width 156 height 303
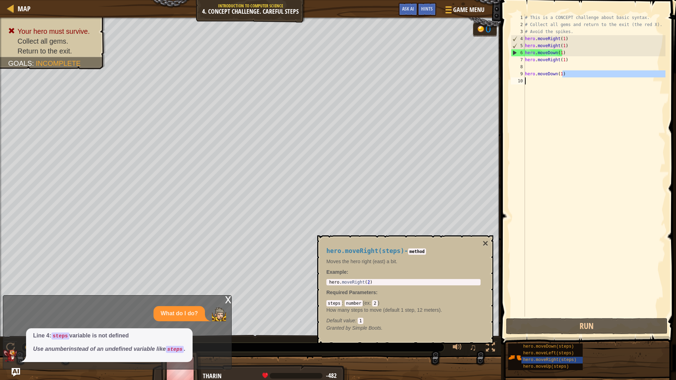
type textarea "hero.moveDown(1)"
click at [514, 78] on div "10" at bounding box center [518, 80] width 14 height 7
type textarea "hero.moveDown(1)"
drag, startPoint x: 525, startPoint y: 71, endPoint x: 525, endPoint y: 75, distance: 3.9
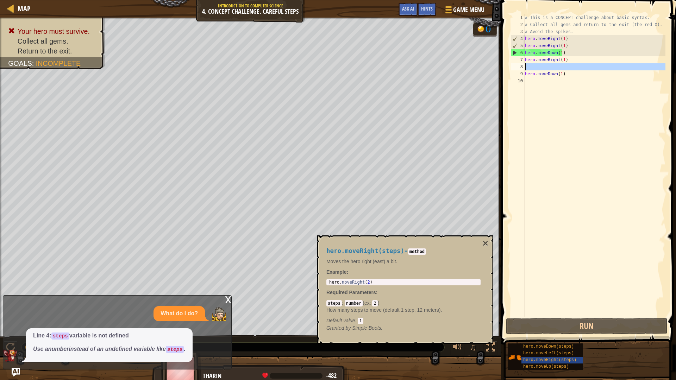
click at [525, 75] on div "# This is a CONCEPT challenge about basic syntax. # Collect all gems and return…" at bounding box center [594, 172] width 142 height 317
click at [566, 76] on div "# This is a CONCEPT challenge about basic syntax. # Collect all gems and return…" at bounding box center [594, 172] width 142 height 317
click at [561, 75] on div "# This is a CONCEPT challenge about basic syntax. # Collect all gems and return…" at bounding box center [594, 165] width 142 height 303
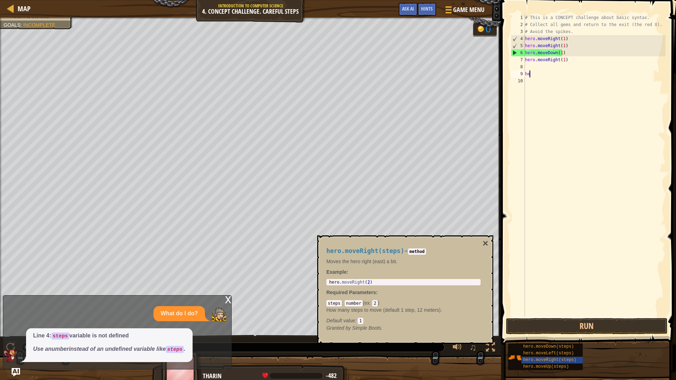
type textarea "h"
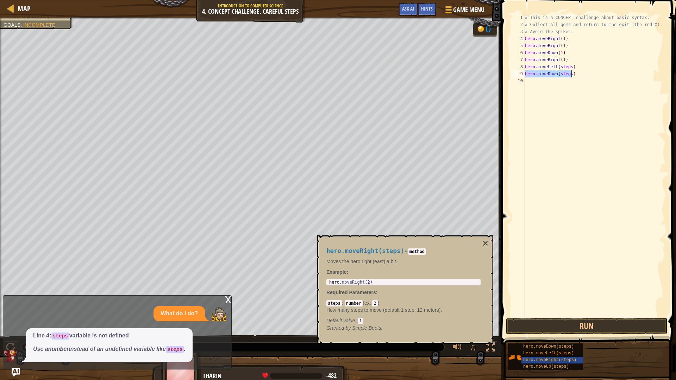
click at [568, 64] on div "# This is a CONCEPT challenge about basic syntax. # Collect all gems and return…" at bounding box center [594, 172] width 142 height 317
click at [568, 74] on div "# This is a CONCEPT challenge about basic syntax. # Collect all gems and return…" at bounding box center [594, 172] width 142 height 317
drag, startPoint x: 543, startPoint y: 323, endPoint x: 548, endPoint y: 323, distance: 5.3
click at [544, 320] on button "Run" at bounding box center [587, 326] width 162 height 16
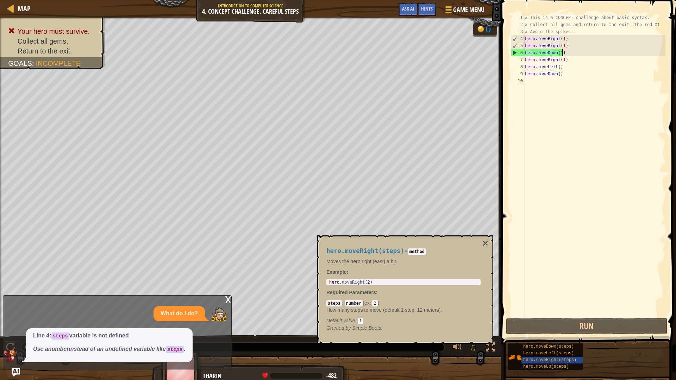
click at [565, 52] on div "# This is a CONCEPT challenge about basic syntax. # Collect all gems and return…" at bounding box center [594, 172] width 142 height 317
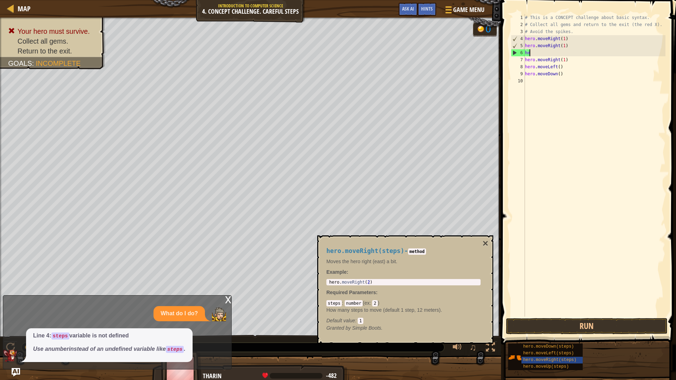
type textarea "h"
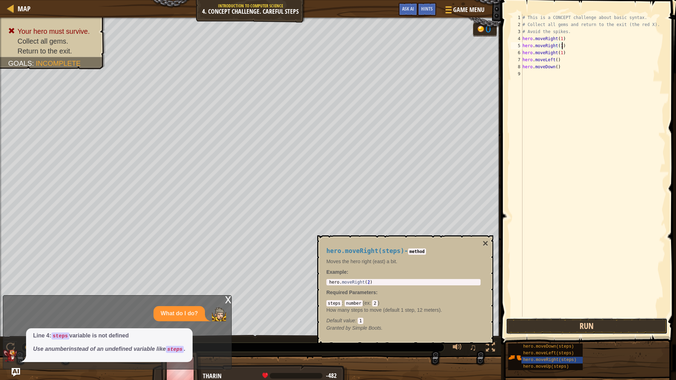
click at [575, 320] on button "Run" at bounding box center [587, 326] width 162 height 16
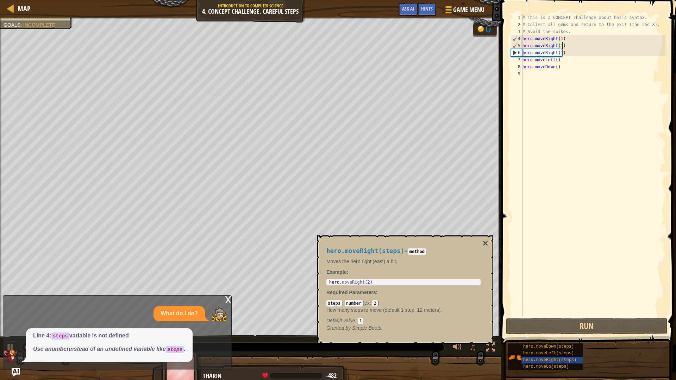
click at [566, 57] on div "# This is a CONCEPT challenge about basic syntax. # Collect all gems and return…" at bounding box center [593, 172] width 144 height 317
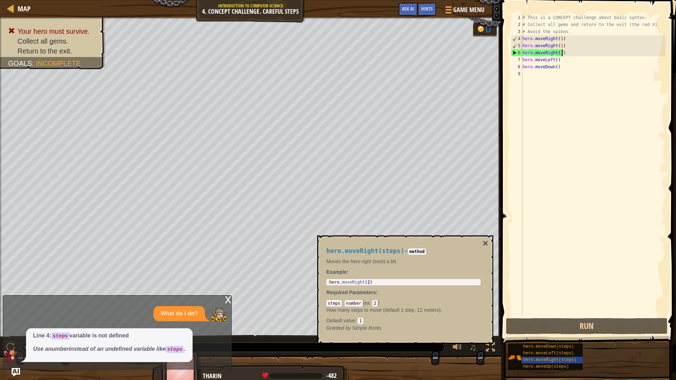
click at [564, 53] on div "# This is a CONCEPT challenge about basic syntax. # Collect all gems and return…" at bounding box center [593, 172] width 144 height 317
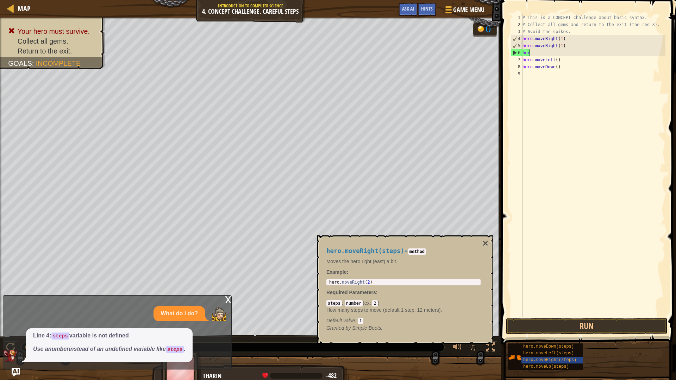
type textarea "h"
type textarea "hero.moveRight(1)"
click at [546, 314] on div "# This is a CONCEPT challenge about basic syntax. # Collect all gems and return…" at bounding box center [593, 172] width 144 height 317
click at [546, 318] on button "Run" at bounding box center [587, 326] width 162 height 16
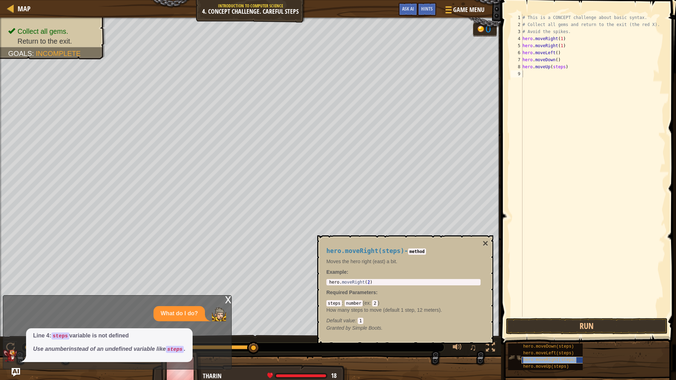
type textarea "hero.moveRight(steps)"
click at [587, 76] on div "# This is a CONCEPT challenge about basic syntax. # Collect all gems and return…" at bounding box center [594, 172] width 142 height 317
click at [481, 76] on div "Map Introduction to Computer Science 4. Concept Challenge. Careful Steps Game M…" at bounding box center [338, 190] width 676 height 380
type textarea "hero.moveLeft(steps)"
click at [514, 320] on button "Run" at bounding box center [587, 326] width 162 height 16
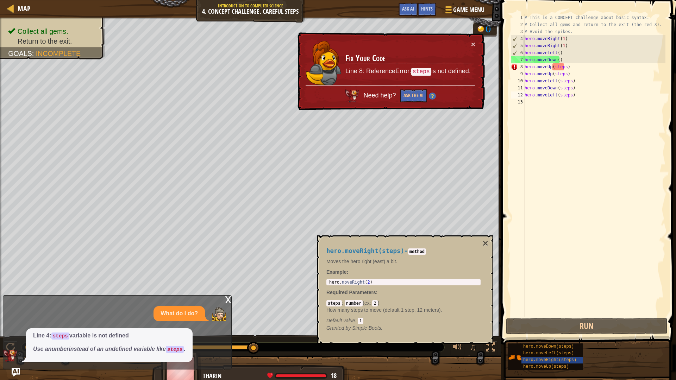
click at [421, 74] on code "steps" at bounding box center [421, 72] width 20 height 8
click at [413, 99] on button "Ask the AI" at bounding box center [413, 95] width 27 height 13
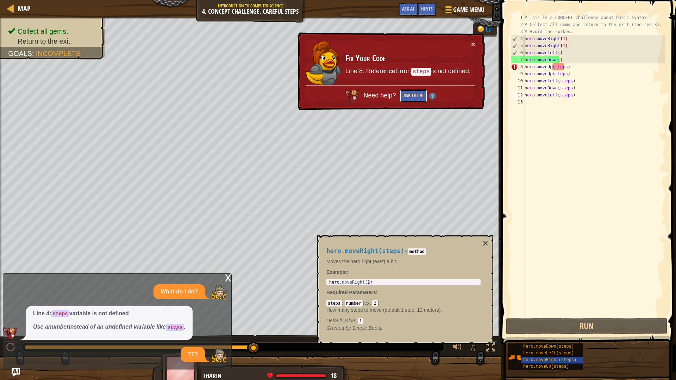
click at [412, 95] on button "Ask the AI" at bounding box center [413, 95] width 27 height 13
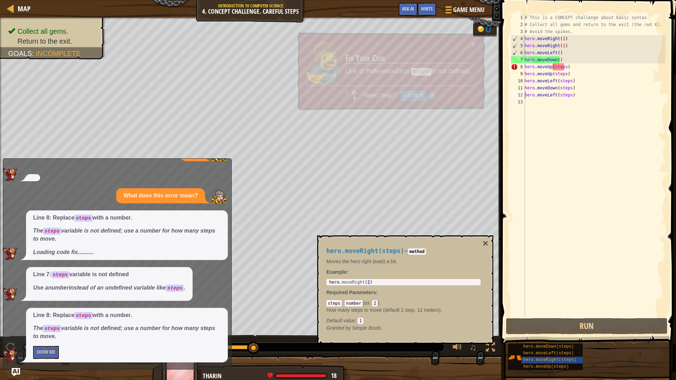
scroll to position [86, 0]
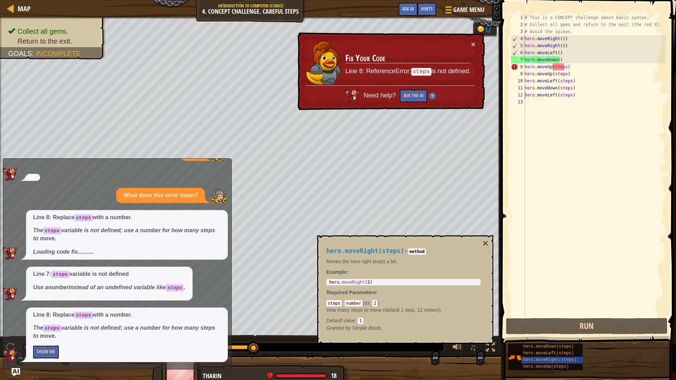
type textarea "hero.moveRight(2)"
click at [378, 284] on div "hero . moveRight ( 2 )" at bounding box center [403, 287] width 151 height 15
click at [53, 320] on button "Show Me" at bounding box center [46, 352] width 26 height 13
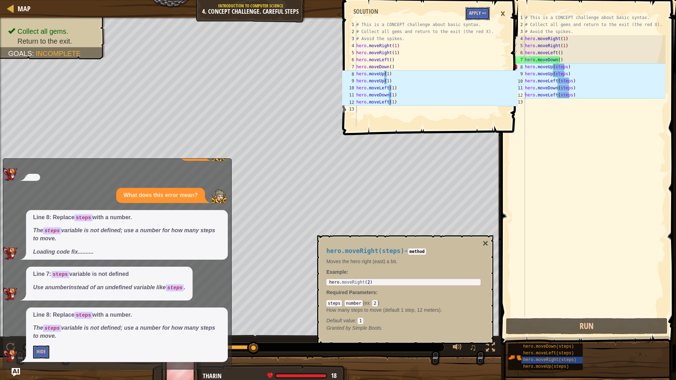
click at [472, 10] on button "Apply =>" at bounding box center [477, 13] width 24 height 13
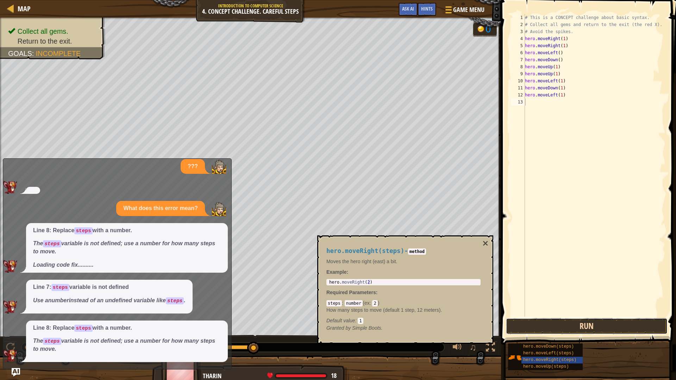
click at [564, 320] on button "Run" at bounding box center [587, 326] width 162 height 16
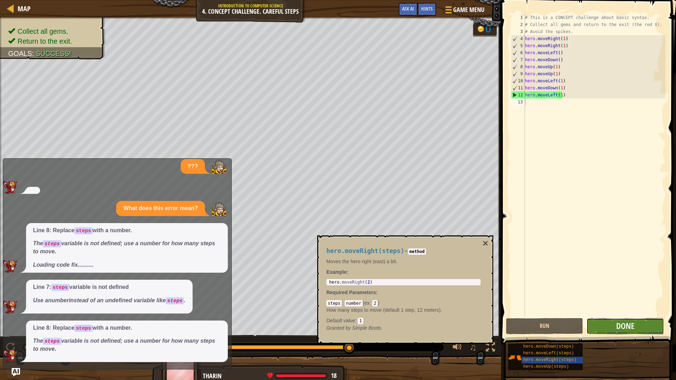
click at [611, 320] on button "Done" at bounding box center [624, 326] width 77 height 16
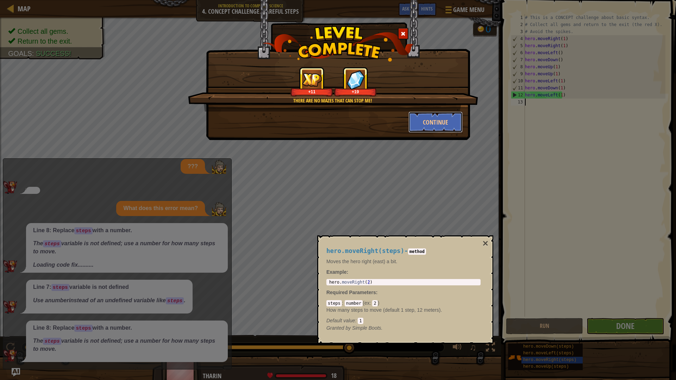
drag, startPoint x: 435, startPoint y: 123, endPoint x: 472, endPoint y: 176, distance: 64.1
click at [437, 124] on button "Continue" at bounding box center [435, 122] width 55 height 21
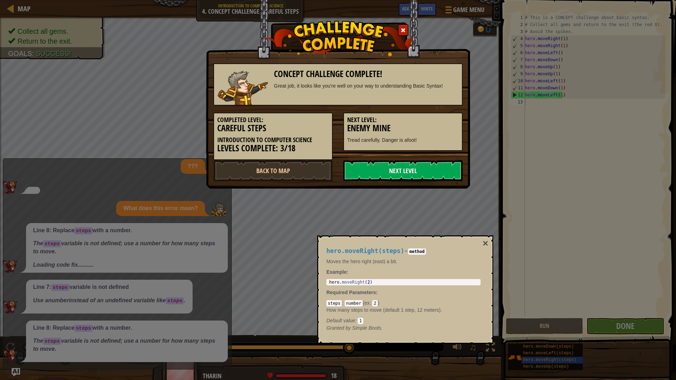
click at [447, 167] on link "Next Level" at bounding box center [402, 170] width 119 height 21
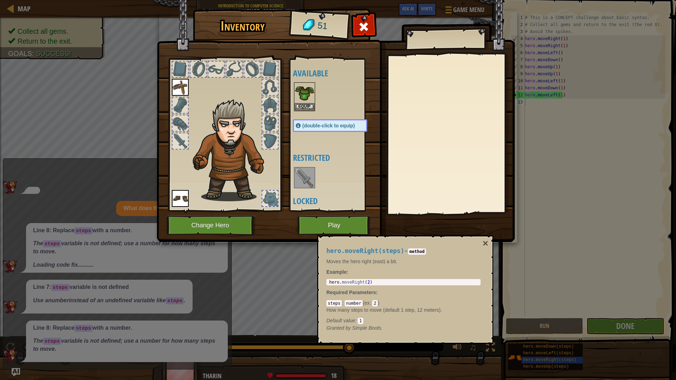
click at [314, 181] on img at bounding box center [305, 178] width 20 height 20
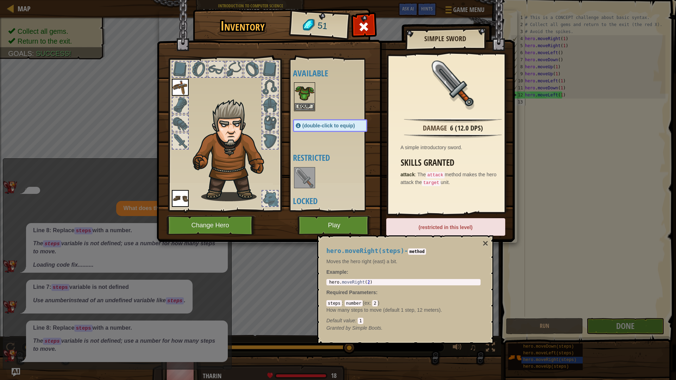
click at [301, 179] on img at bounding box center [305, 178] width 20 height 20
click at [317, 223] on button "Play" at bounding box center [334, 225] width 74 height 19
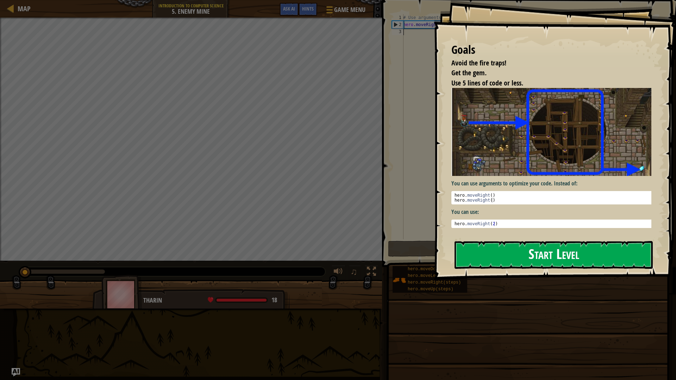
click at [499, 262] on button "Start Level" at bounding box center [553, 255] width 198 height 28
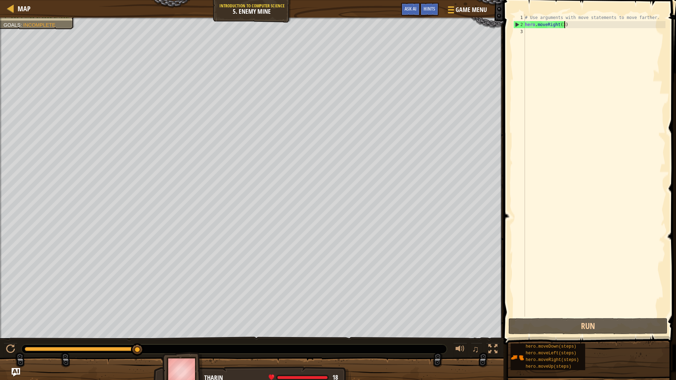
click at [574, 25] on div "# Use arguments with move statements to move farther. hero . moveRight ( 3 )" at bounding box center [594, 172] width 142 height 317
click at [563, 25] on div "# Use arguments with move statements to move farther. hero . moveRight ( 3 )" at bounding box center [594, 172] width 142 height 317
click at [561, 24] on div "# Use arguments with move statements to move farther. hero . moveRight ( 3 )" at bounding box center [594, 172] width 142 height 317
click at [562, 23] on div "# Use arguments with move statements to move farther. hero . moveRight ( 3 )" at bounding box center [594, 172] width 142 height 317
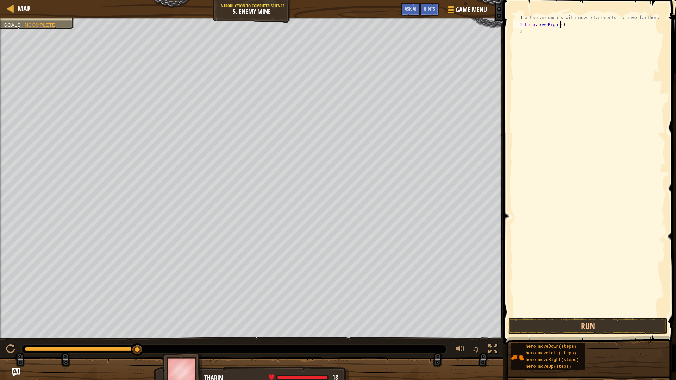
type textarea "hero.moveRight(5)"
drag, startPoint x: 595, startPoint y: 310, endPoint x: 594, endPoint y: 321, distance: 11.0
click at [594, 316] on div "# Use arguments with move statements to move farther. hero . moveRight ( 5 )" at bounding box center [594, 172] width 142 height 317
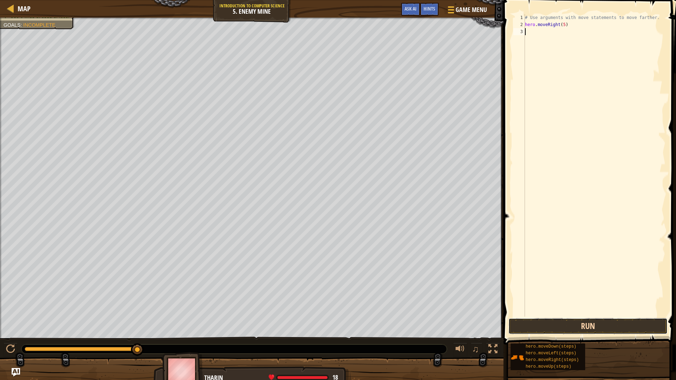
click at [594, 320] on button "Run" at bounding box center [587, 326] width 159 height 16
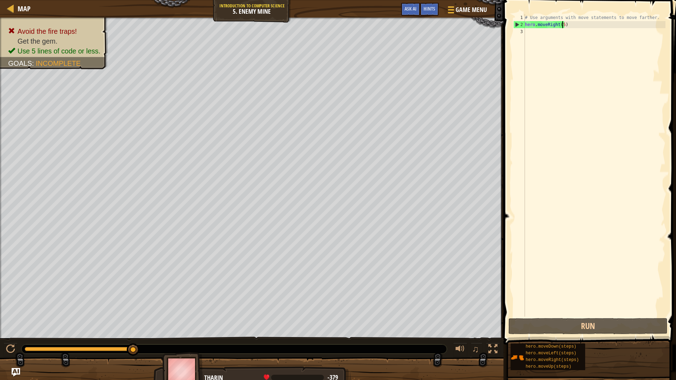
click at [562, 27] on div "# Use arguments with move statements to move farther. hero . moveRight ( 5 )" at bounding box center [594, 172] width 142 height 317
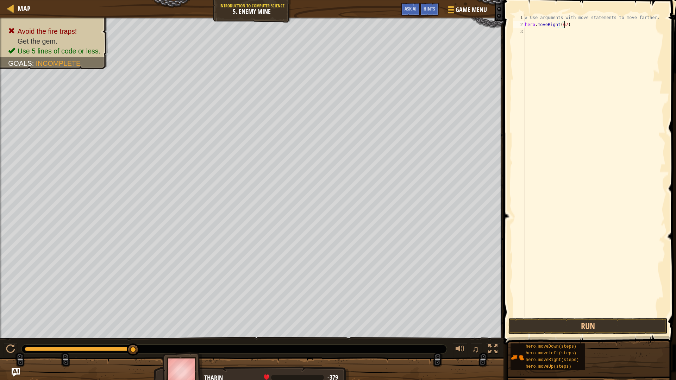
scroll to position [3, 3]
click at [578, 320] on button "Run" at bounding box center [587, 326] width 159 height 16
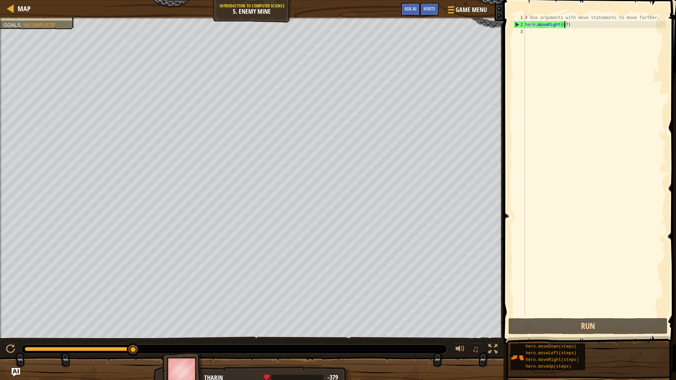
scroll to position [3, 3]
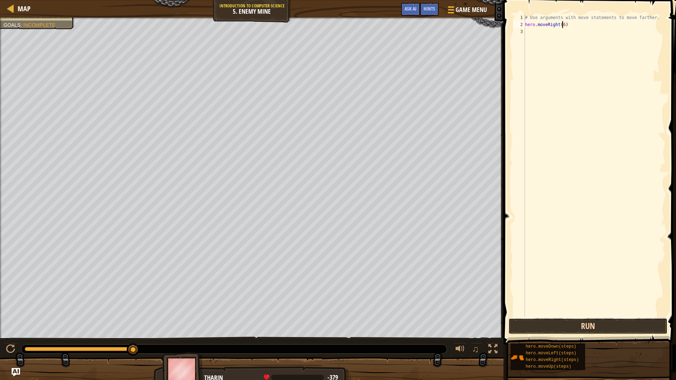
click at [593, 320] on button "Run" at bounding box center [587, 326] width 159 height 16
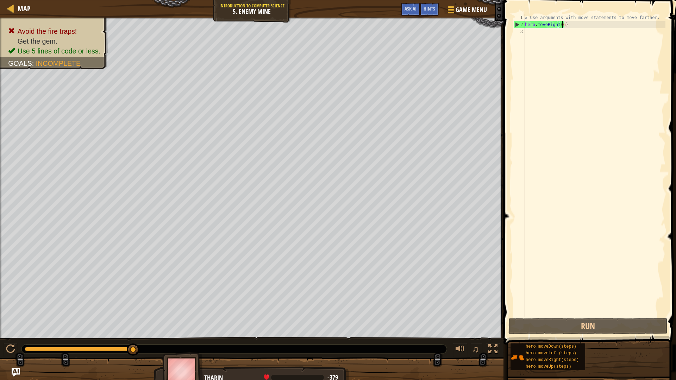
click at [562, 24] on div "# Use arguments with move statements to move farther. hero . moveRight ( 6 )" at bounding box center [594, 172] width 142 height 317
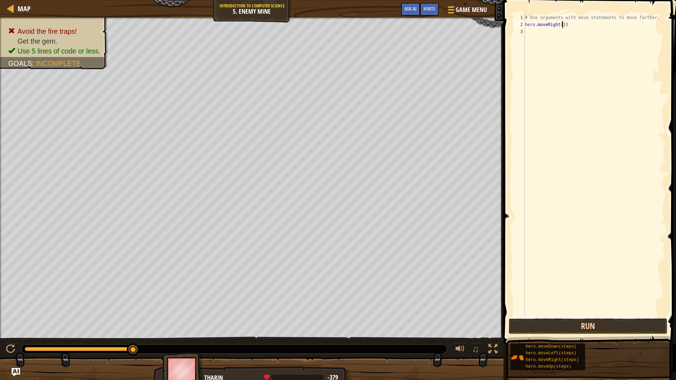
click at [575, 320] on button "Run" at bounding box center [587, 326] width 159 height 16
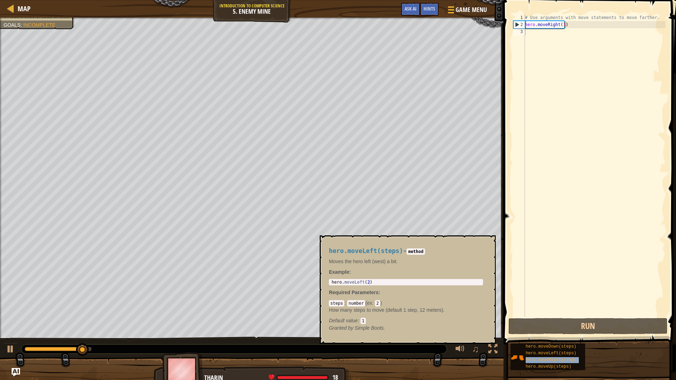
type textarea "hero.moveRight(steps)"
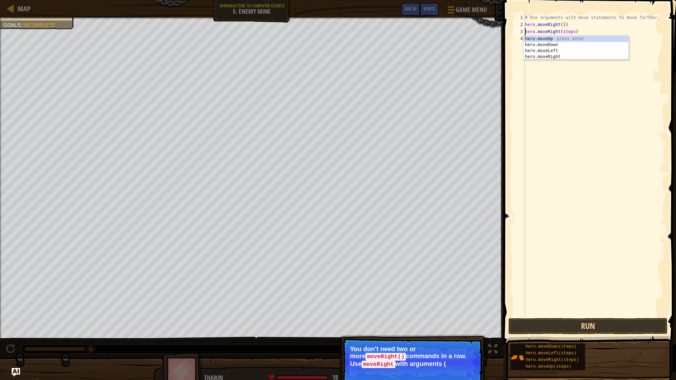
click at [406, 320] on code "moveRight()" at bounding box center [385, 357] width 40 height 8
drag, startPoint x: 454, startPoint y: 356, endPoint x: 454, endPoint y: 344, distance: 11.3
click at [395, 320] on code "moveRight" at bounding box center [377, 365] width 33 height 8
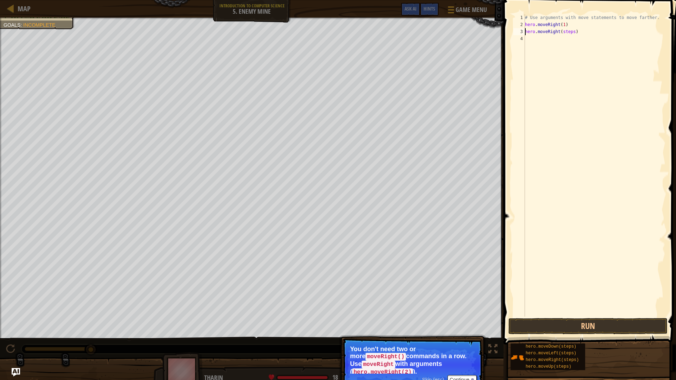
click at [570, 32] on div "# Use arguments with move statements to move farther. hero . moveRight ( 1 ) he…" at bounding box center [594, 172] width 142 height 317
click at [564, 42] on div "# Use arguments with move statements to move farther. hero . moveRight ( 1 ) he…" at bounding box center [594, 172] width 142 height 317
click at [571, 31] on div "# Use arguments with move statements to move farther. hero . moveRight ( 1 ) he…" at bounding box center [594, 172] width 142 height 317
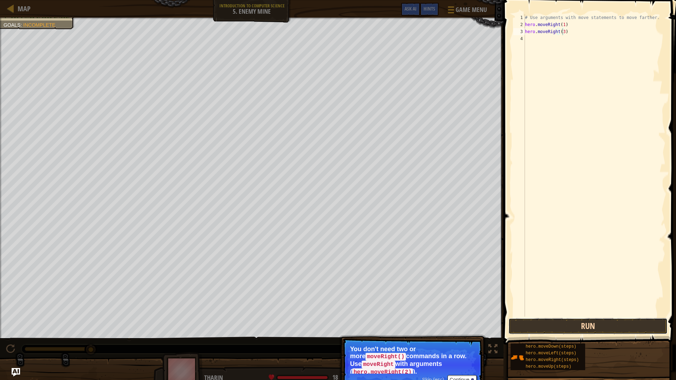
click at [594, 320] on button "Run" at bounding box center [587, 326] width 159 height 16
click at [409, 45] on div "Map Introduction to Computer Science 5. Enemy Mine Game Menu Done Hints Ask AI …" at bounding box center [338, 190] width 676 height 380
click at [598, 26] on div "# Use arguments with move statements to move farther. hero . moveRight ( 1 ) he…" at bounding box center [594, 172] width 142 height 317
type textarea "hero.moveRight(1)"
click at [188, 96] on div "Map Introduction to Computer Science 5. Enemy Mine Game Menu Done Hints Ask AI …" at bounding box center [338, 190] width 676 height 380
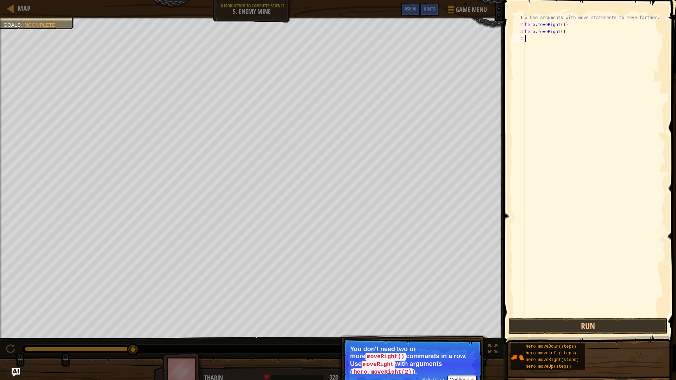
scroll to position [3, 0]
click at [570, 35] on div "# Use arguments with move statements to move farther. hero . moveRight ( 1 ) he…" at bounding box center [594, 172] width 142 height 317
type textarea "hero.moveRight()"
click at [469, 34] on div "Map Introduction to Computer Science 5. Enemy Mine Game Menu Done Hints Ask AI …" at bounding box center [338, 190] width 676 height 380
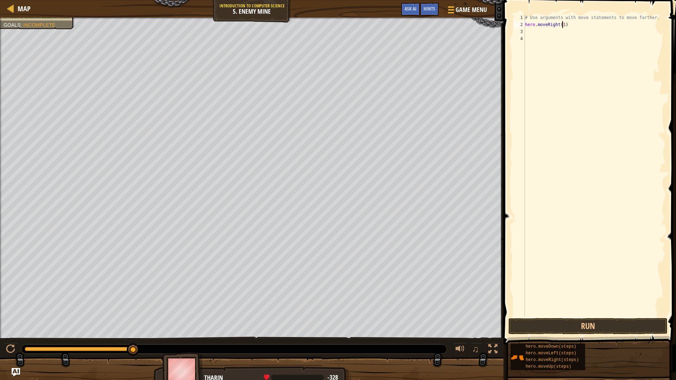
click at [562, 26] on div "# Use arguments with move statements to move farther. hero . moveRight ( 1 )" at bounding box center [594, 172] width 142 height 317
drag, startPoint x: 529, startPoint y: 26, endPoint x: 528, endPoint y: 33, distance: 7.4
click at [528, 32] on div "# Use arguments with move statements to move farther. hero . moveRight ( 2 )" at bounding box center [594, 172] width 142 height 317
type textarea "hero.moveRight(2)"
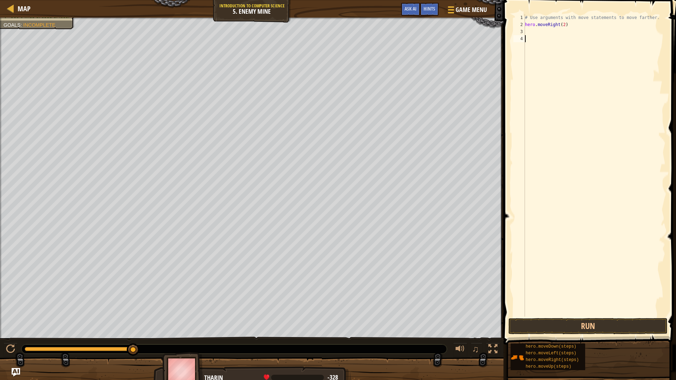
click at [528, 36] on div "# Use arguments with move statements to move farther. hero . moveRight ( 2 )" at bounding box center [594, 172] width 142 height 317
click at [528, 32] on div "# Use arguments with move statements to move farther. hero . moveRight ( 2 )" at bounding box center [594, 172] width 142 height 317
click at [527, 320] on button "Run" at bounding box center [587, 326] width 159 height 16
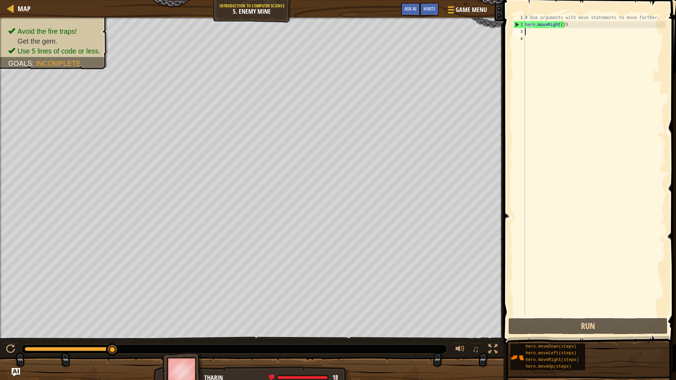
click at [561, 27] on div "# Use arguments with move statements to move farther. hero . moveRight ( 2 )" at bounding box center [594, 172] width 142 height 317
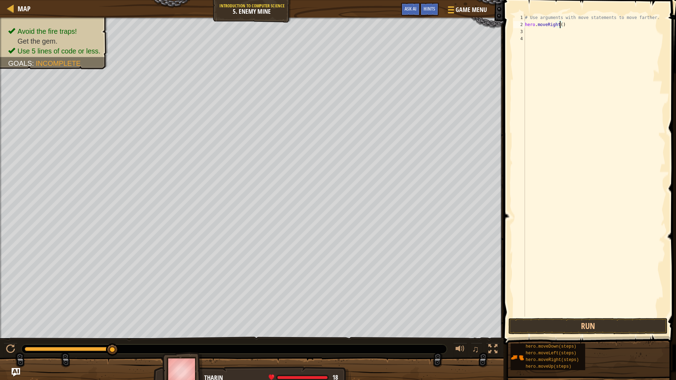
scroll to position [3, 3]
click at [527, 320] on button "Run" at bounding box center [587, 326] width 159 height 16
click at [404, 62] on div "Map Introduction to Computer Science 5. Enemy Mine Game Menu Done Hints Ask AI …" at bounding box center [338, 190] width 676 height 380
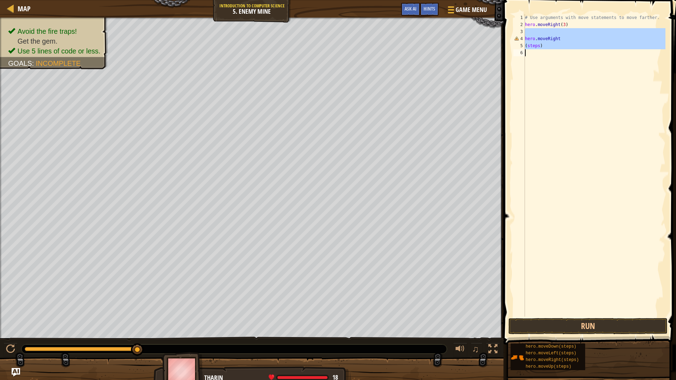
click at [428, 83] on div "Map Introduction to Computer Science 5. Enemy Mine Game Menu Done Hints Ask AI …" at bounding box center [338, 190] width 676 height 380
type textarea "(steps)"
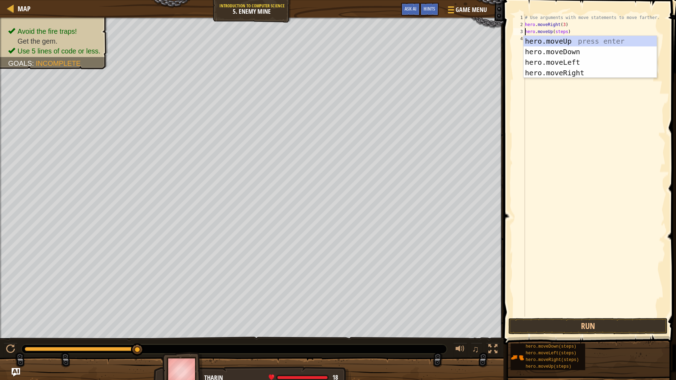
click at [563, 32] on div "# Use arguments with move statements to move farther. hero . moveRight ( 3 ) he…" at bounding box center [594, 172] width 142 height 317
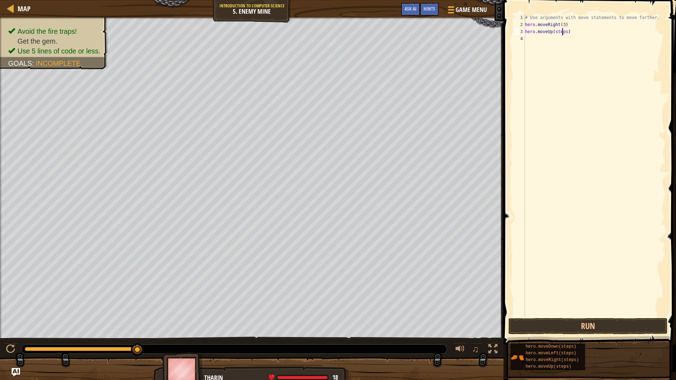
click at [563, 32] on div "# Use arguments with move statements to move farther. hero . moveRight ( 3 ) he…" at bounding box center [594, 172] width 142 height 317
click at [567, 47] on div "# Use arguments with move statements to move farther. hero . moveRight ( 3 ) he…" at bounding box center [594, 172] width 142 height 317
click at [567, 44] on div "# Use arguments with move statements to move farther. hero . moveRight ( 3 ) he…" at bounding box center [594, 172] width 142 height 317
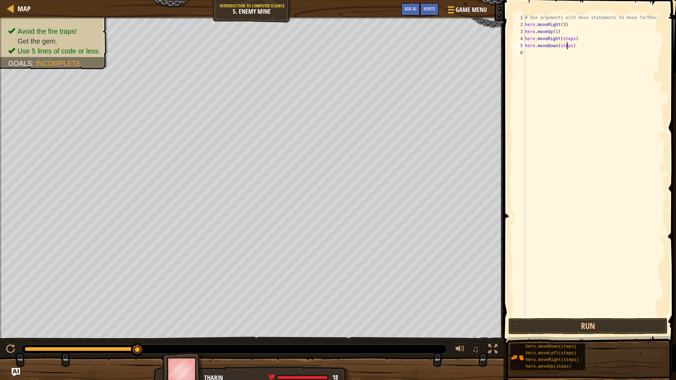
click at [567, 47] on div "# Use arguments with move statements to move farther. hero . moveRight ( 3 ) he…" at bounding box center [594, 172] width 142 height 317
click at [568, 47] on div "# Use arguments with move statements to move farther. hero . moveRight ( 3 ) he…" at bounding box center [594, 172] width 142 height 317
click at [570, 37] on div "# Use arguments with move statements to move farther. hero . moveRight ( 3 ) he…" at bounding box center [594, 172] width 142 height 317
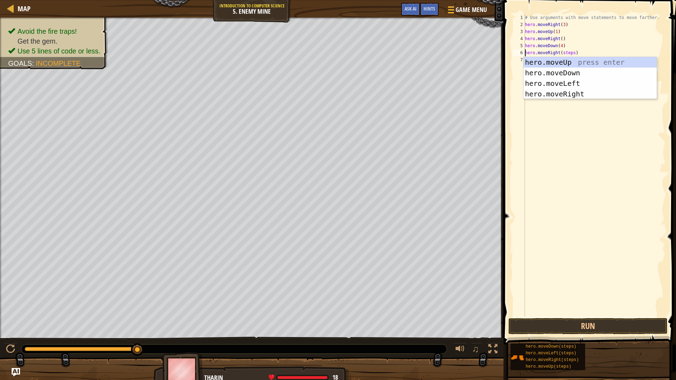
click at [571, 53] on div "# Use arguments with move statements to move farther. hero . moveRight ( 3 ) he…" at bounding box center [594, 172] width 142 height 317
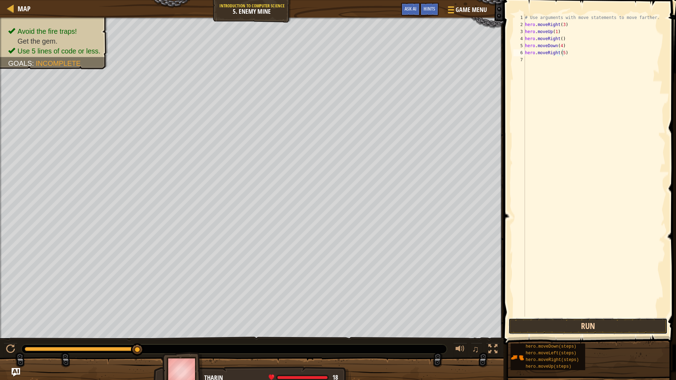
click at [558, 320] on button "Run" at bounding box center [587, 326] width 159 height 16
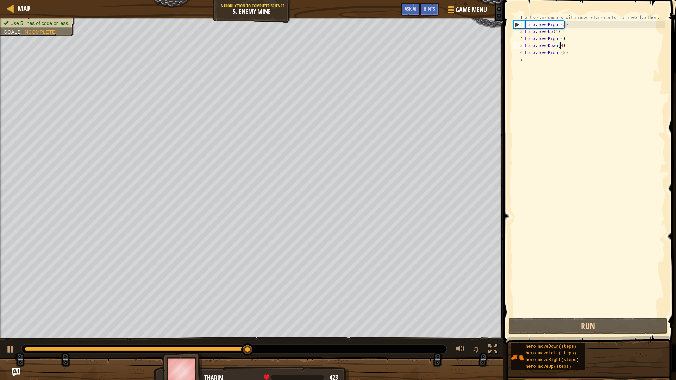
click at [560, 46] on div "# Use arguments with move statements to move farther. hero . moveRight ( 3 ) he…" at bounding box center [594, 172] width 142 height 317
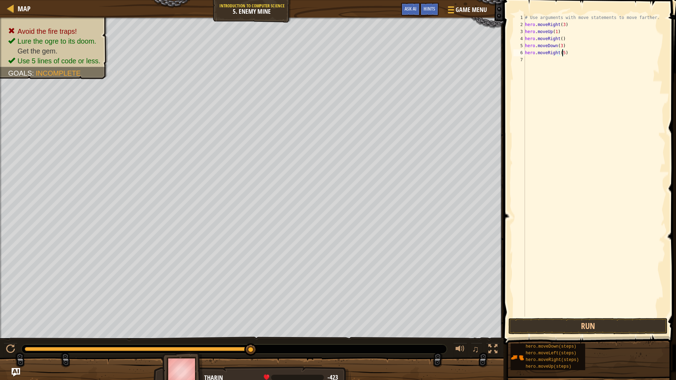
click at [561, 55] on div "# Use arguments with move statements to move farther. hero . moveRight ( 3 ) he…" at bounding box center [594, 172] width 142 height 317
type textarea "hero.moveRight(4)"
click at [525, 318] on button "Run" at bounding box center [587, 326] width 159 height 16
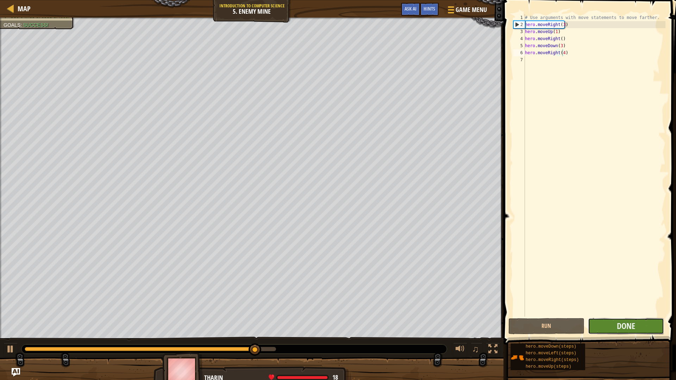
click at [646, 320] on button "Done" at bounding box center [626, 326] width 76 height 16
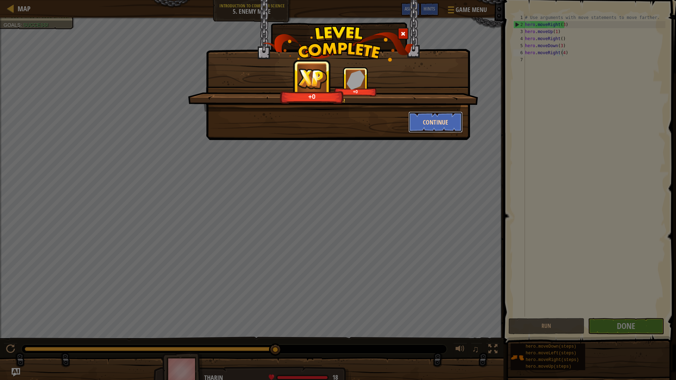
click at [431, 121] on button "Continue" at bounding box center [435, 122] width 55 height 21
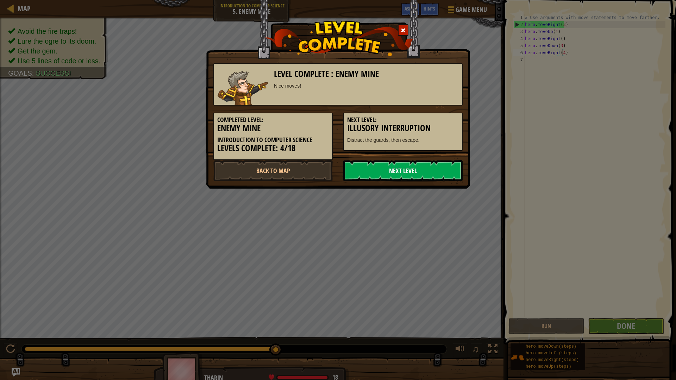
click at [418, 172] on link "Next Level" at bounding box center [402, 170] width 119 height 21
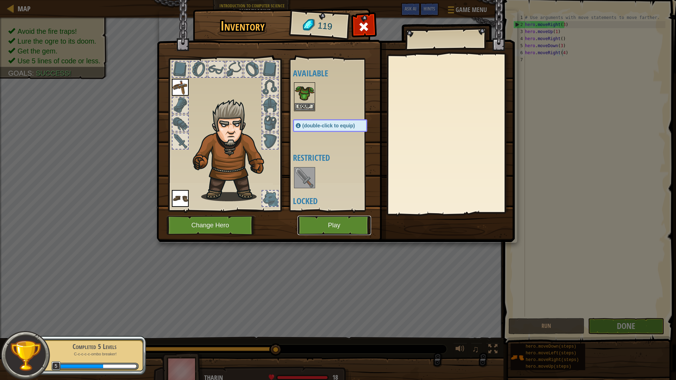
click at [319, 227] on button "Play" at bounding box center [334, 225] width 74 height 19
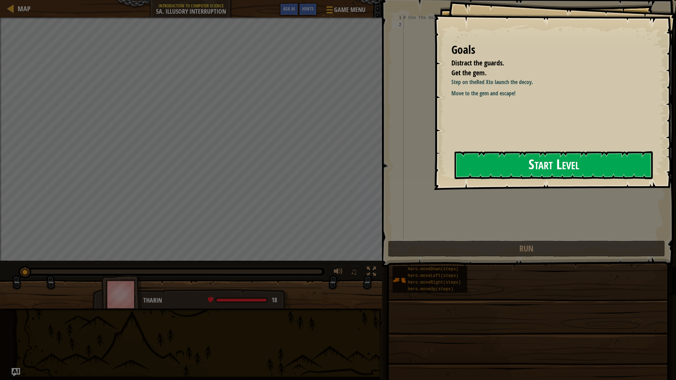
click at [523, 169] on button "Start Level" at bounding box center [553, 165] width 198 height 28
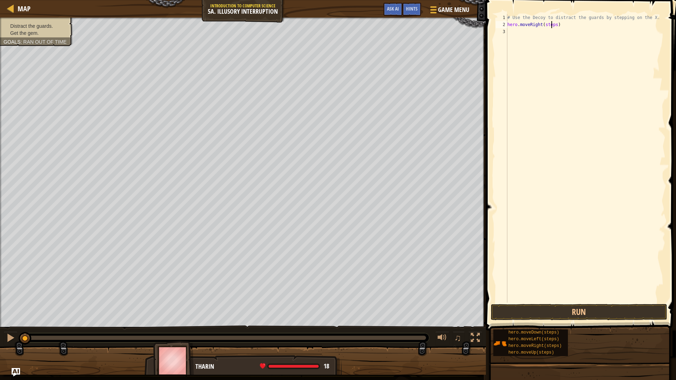
click at [552, 25] on div "# Use the Decoy to distract the guards by stepping on the X. hero . moveRight (…" at bounding box center [585, 165] width 159 height 303
drag, startPoint x: 555, startPoint y: 25, endPoint x: 534, endPoint y: 28, distance: 21.0
click at [534, 28] on div "# Use the Decoy to distract the guards by stepping on the X. hero . moveRight (…" at bounding box center [585, 165] width 159 height 303
click at [556, 24] on div "# Use the Decoy to distract the guards by stepping on the X. hero . moveRight (…" at bounding box center [585, 158] width 159 height 289
drag, startPoint x: 552, startPoint y: 25, endPoint x: 545, endPoint y: 27, distance: 8.1
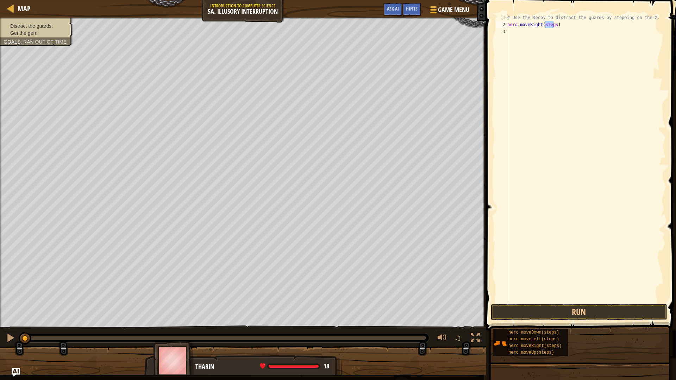
click at [545, 27] on div "# Use the Decoy to distract the guards by stepping on the X. hero . moveRight (…" at bounding box center [585, 165] width 159 height 303
click at [545, 27] on div "# Use the Decoy to distract the guards by stepping on the X. hero . moveRight (…" at bounding box center [585, 158] width 159 height 289
click at [545, 27] on div "# Use the Decoy to distract the guards by stepping on the X. hero . moveRight (…" at bounding box center [585, 165] width 159 height 303
click at [544, 26] on div "# Use the Decoy to distract the guards by stepping on the X. hero . moveRight (…" at bounding box center [585, 158] width 159 height 289
click at [544, 26] on div "# Use the Decoy to distract the guards by stepping on the X. hero . moveRight (…" at bounding box center [585, 165] width 159 height 303
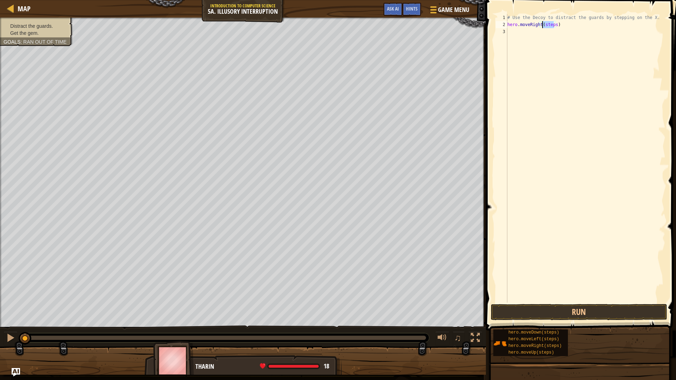
scroll to position [3, 3]
click at [535, 304] on button "Run" at bounding box center [579, 312] width 176 height 16
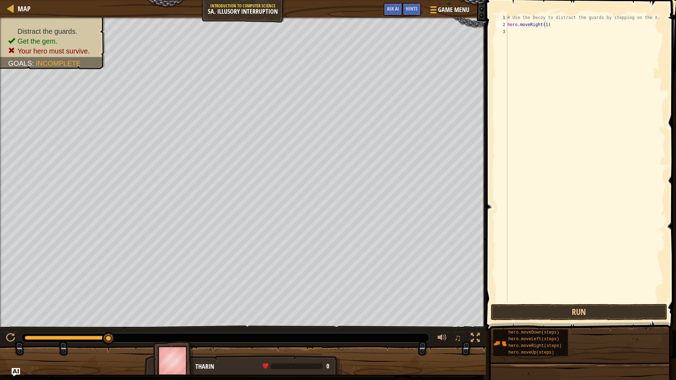
drag, startPoint x: 530, startPoint y: 292, endPoint x: 533, endPoint y: 46, distance: 245.3
click at [533, 46] on div "Hints Videos hero.moveRight(1) 1 2 3 # Use the Decoy to distract the guards by …" at bounding box center [579, 188] width 192 height 377
click at [554, 38] on div "hero.moveUp press enter hero.moveDown press enter hero.moveLeft press enter her…" at bounding box center [558, 54] width 105 height 36
click at [572, 32] on div "# Use the Decoy to distract the guards by stepping on the X. hero . moveRight (…" at bounding box center [585, 165] width 159 height 303
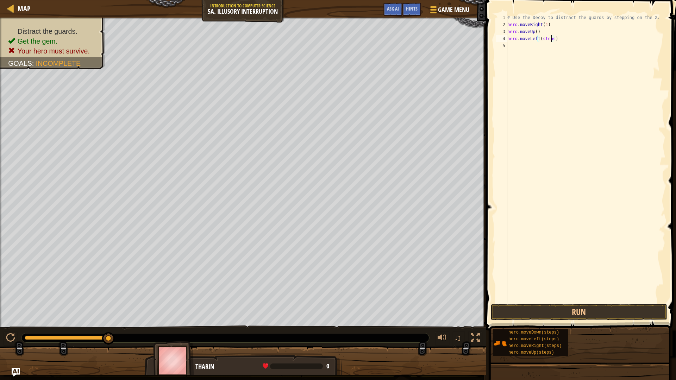
click at [550, 38] on div "# Use the Decoy to distract the guards by stepping on the X. hero . moveRight (…" at bounding box center [585, 165] width 159 height 303
click at [549, 312] on button "Run" at bounding box center [579, 312] width 176 height 16
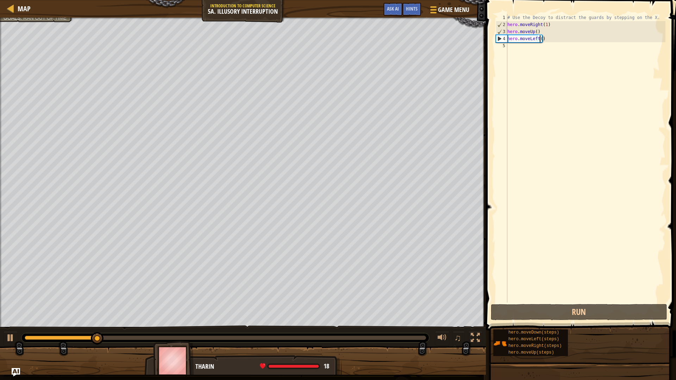
click at [533, 31] on div "# Use the Decoy to distract the guards by stepping on the X. hero . moveRight (…" at bounding box center [585, 165] width 159 height 303
type textarea "hero.moveUp()"
drag, startPoint x: 537, startPoint y: 30, endPoint x: 503, endPoint y: 31, distance: 34.2
click at [503, 31] on div "hero.moveUp() 1 2 3 4 5 # Use the Decoy to distract the guards by stepping on t…" at bounding box center [579, 158] width 171 height 289
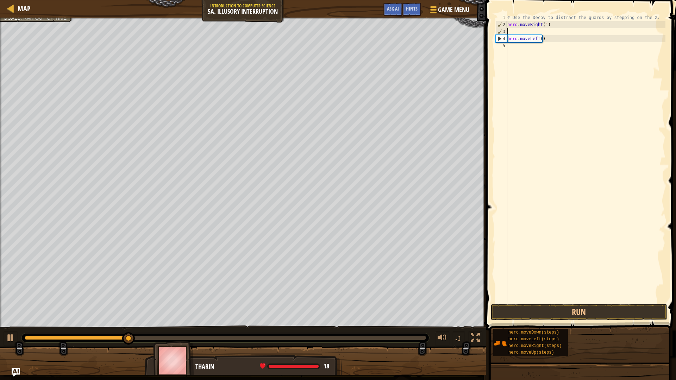
scroll to position [3, 0]
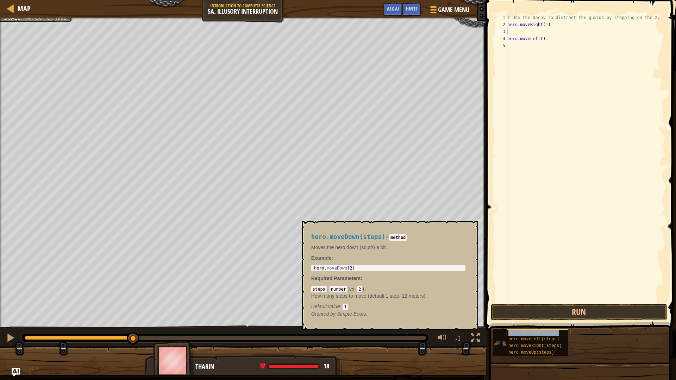
type textarea "hero.moveDown(steps)"
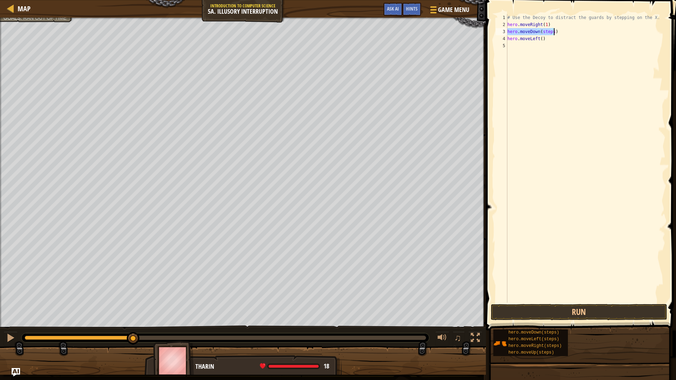
click at [551, 30] on div "# Use the Decoy to distract the guards by stepping on the X. hero . moveRight (…" at bounding box center [585, 158] width 159 height 289
click at [530, 310] on button "Run" at bounding box center [579, 312] width 176 height 16
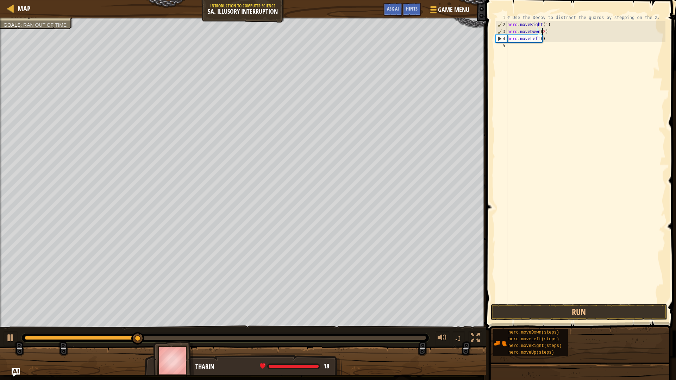
scroll to position [3, 2]
click at [530, 318] on button "Run" at bounding box center [579, 312] width 176 height 16
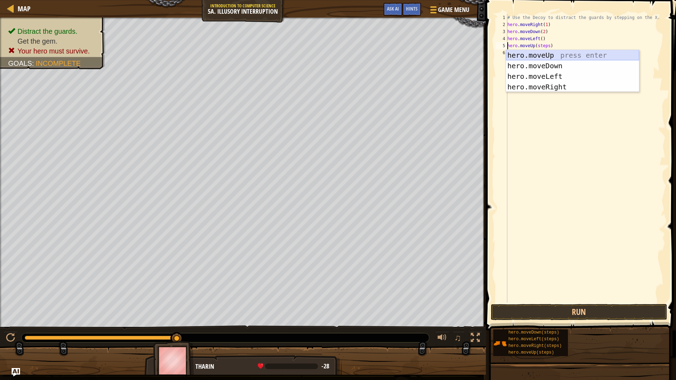
click at [532, 55] on div "hero.moveUp press enter hero.moveDown press enter hero.moveLeft press enter her…" at bounding box center [572, 81] width 133 height 63
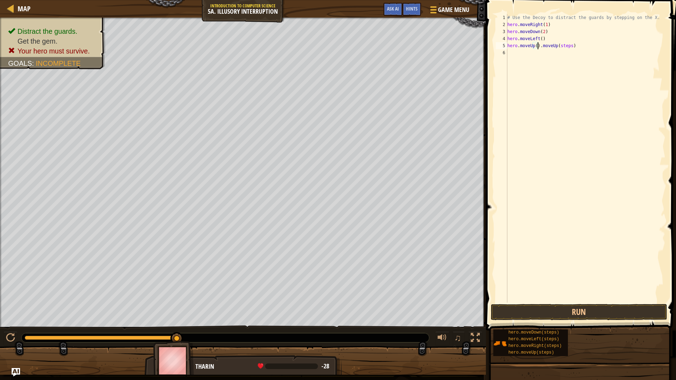
click at [565, 46] on div "# Use the Decoy to distract the guards by stepping on the X. hero . moveRight (…" at bounding box center [585, 165] width 159 height 303
drag, startPoint x: 576, startPoint y: 43, endPoint x: 536, endPoint y: 46, distance: 39.5
click at [536, 46] on div "# Use the Decoy to distract the guards by stepping on the X. hero . moveRight (…" at bounding box center [585, 165] width 159 height 303
click at [580, 49] on div "# Use the Decoy to distract the guards by stepping on the X. hero . moveRight (…" at bounding box center [585, 165] width 159 height 303
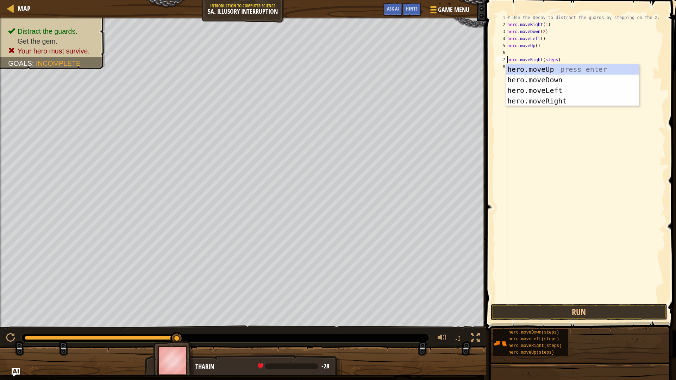
click at [670, 320] on div "Hints Videos hero.moveRight(steps) 1 2 3 4 5 6 7 8 # Use the Decoy to distract …" at bounding box center [579, 190] width 192 height 380
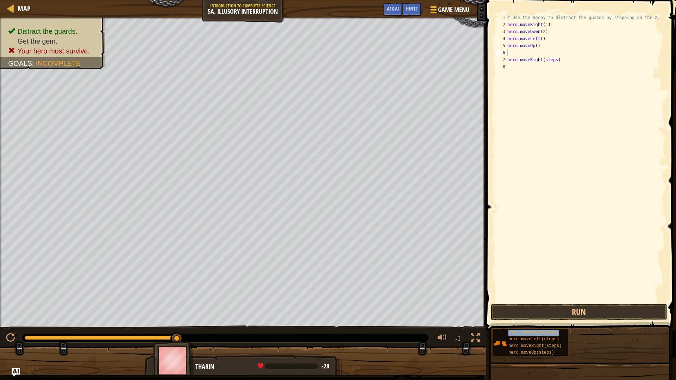
type textarea "hero.moveDown(steps)"
click at [549, 67] on div "# Use the Decoy to distract the guards by stepping on the X. hero . moveRight (…" at bounding box center [585, 165] width 159 height 303
type textarea "h"
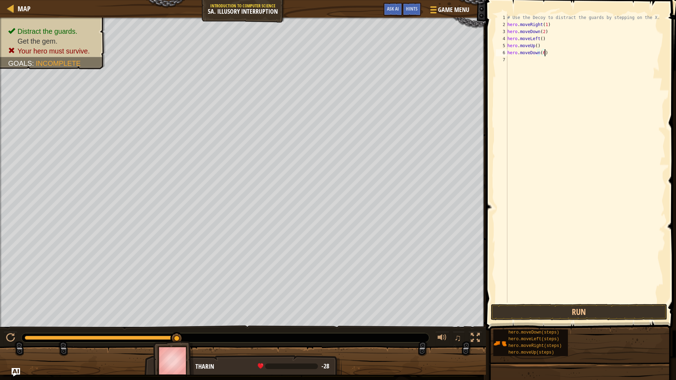
click at [540, 314] on button "Run" at bounding box center [579, 312] width 176 height 16
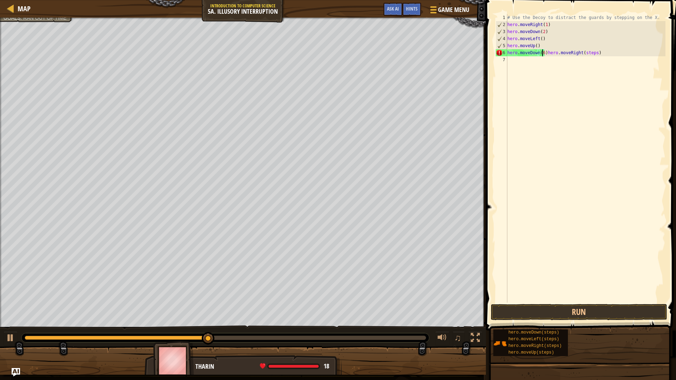
click at [542, 52] on div "# Use the Decoy to distract the guards by stepping on the X. hero . moveRight (…" at bounding box center [585, 165] width 159 height 303
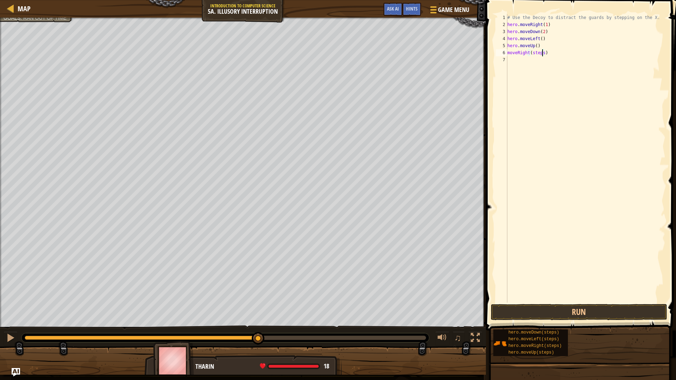
click at [543, 54] on div "# Use the Decoy to distract the guards by stepping on the X. hero . moveRight (…" at bounding box center [585, 165] width 159 height 303
click at [570, 316] on button "Run" at bounding box center [579, 312] width 176 height 16
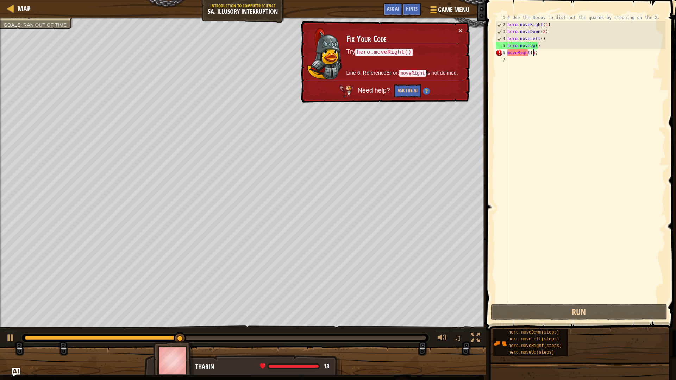
click at [532, 46] on div "# Use the Decoy to distract the guards by stepping on the X. hero . moveRight (…" at bounding box center [585, 165] width 159 height 303
click at [534, 48] on div "# Use the Decoy to distract the guards by stepping on the X. hero . moveRight (…" at bounding box center [585, 165] width 159 height 303
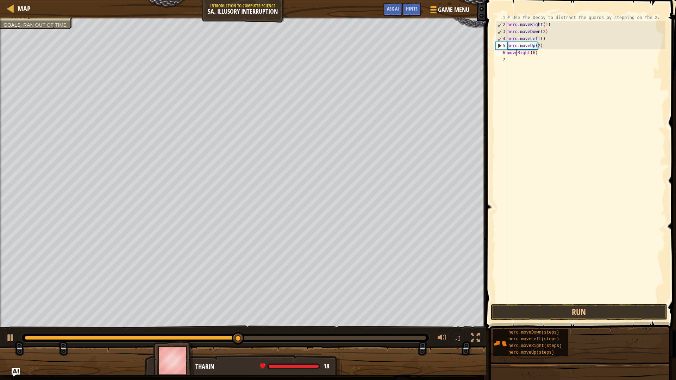
click at [517, 55] on div "# Use the Decoy to distract the guards by stepping on the X. hero . moveRight (…" at bounding box center [585, 165] width 159 height 303
type textarea "moveRight(6)"
click at [507, 299] on div "# Use the Decoy to distract the guards by stepping on the X. hero . moveRight (…" at bounding box center [585, 165] width 159 height 303
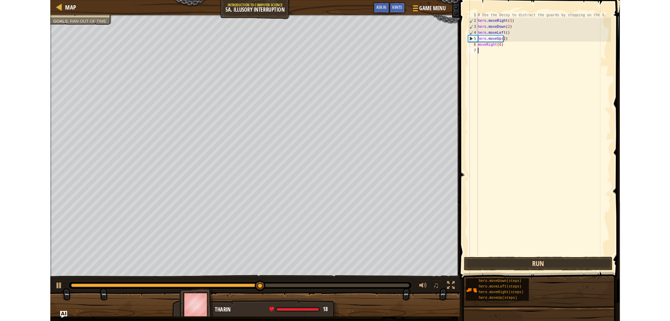
scroll to position [3, 0]
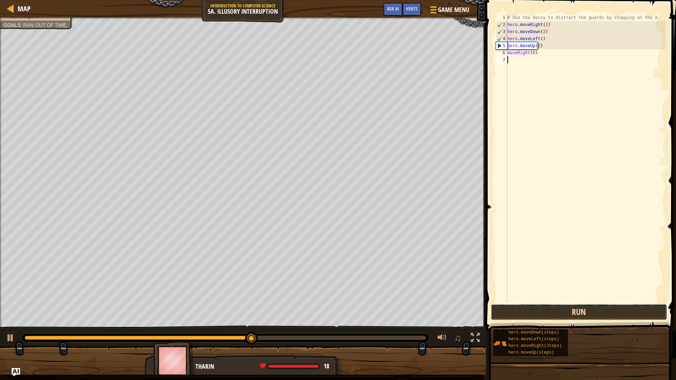
click at [504, 307] on button "Run" at bounding box center [579, 312] width 176 height 16
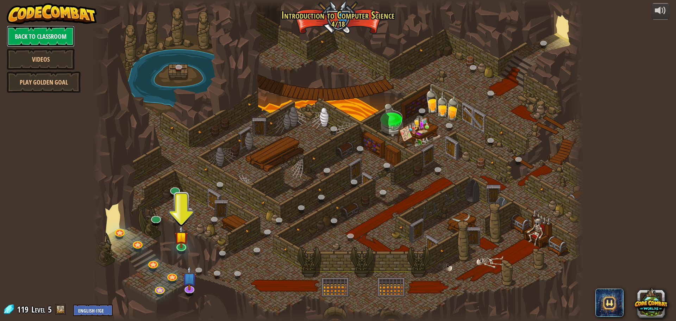
click at [45, 39] on link "Back to Classroom" at bounding box center [41, 36] width 68 height 21
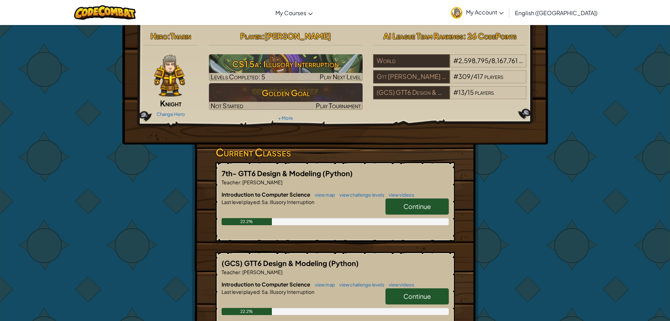
click at [417, 203] on span "Continue" at bounding box center [417, 206] width 27 height 8
